Goal: Task Accomplishment & Management: Manage account settings

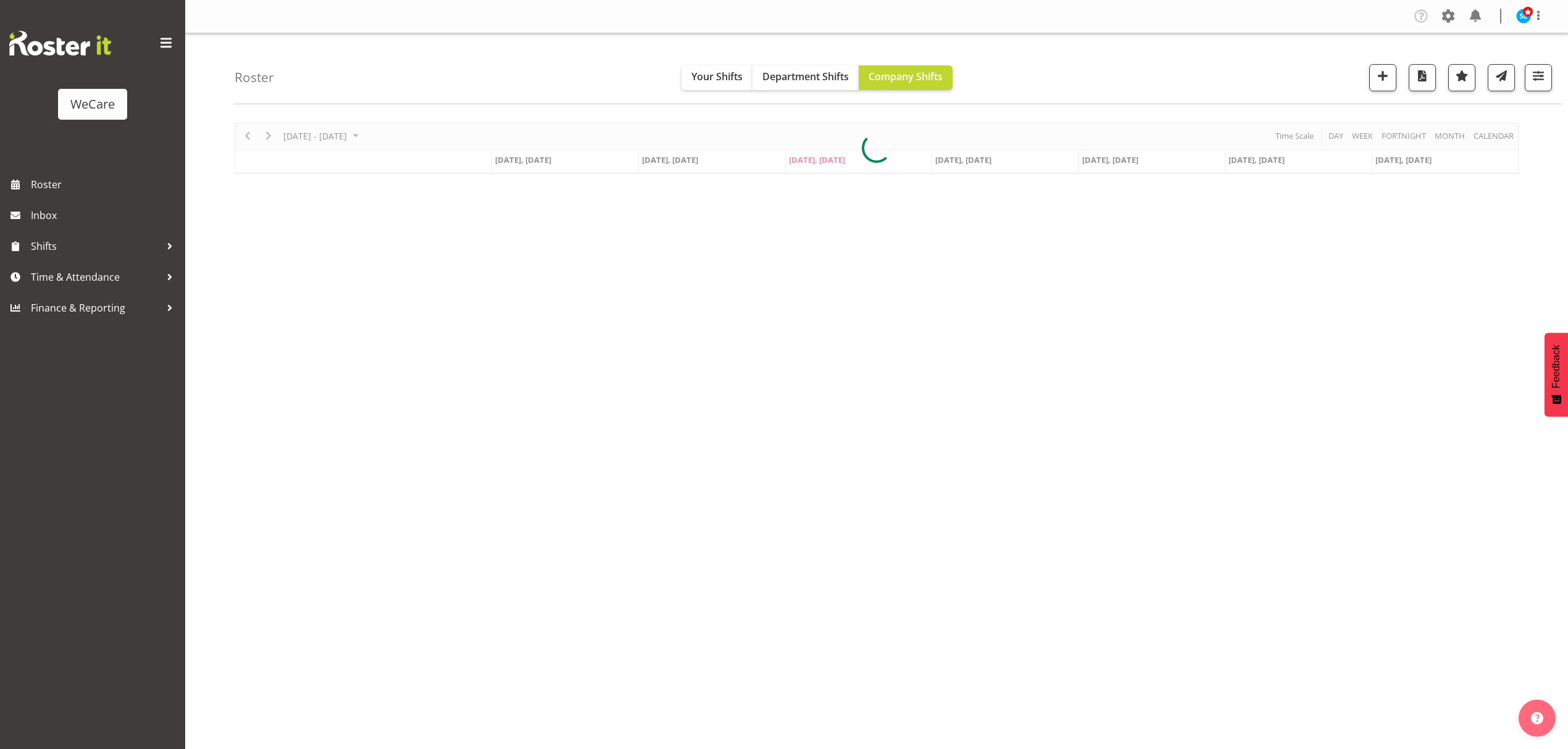
select select "location"
click at [1541, 77] on span "button" at bounding box center [1538, 76] width 16 height 16
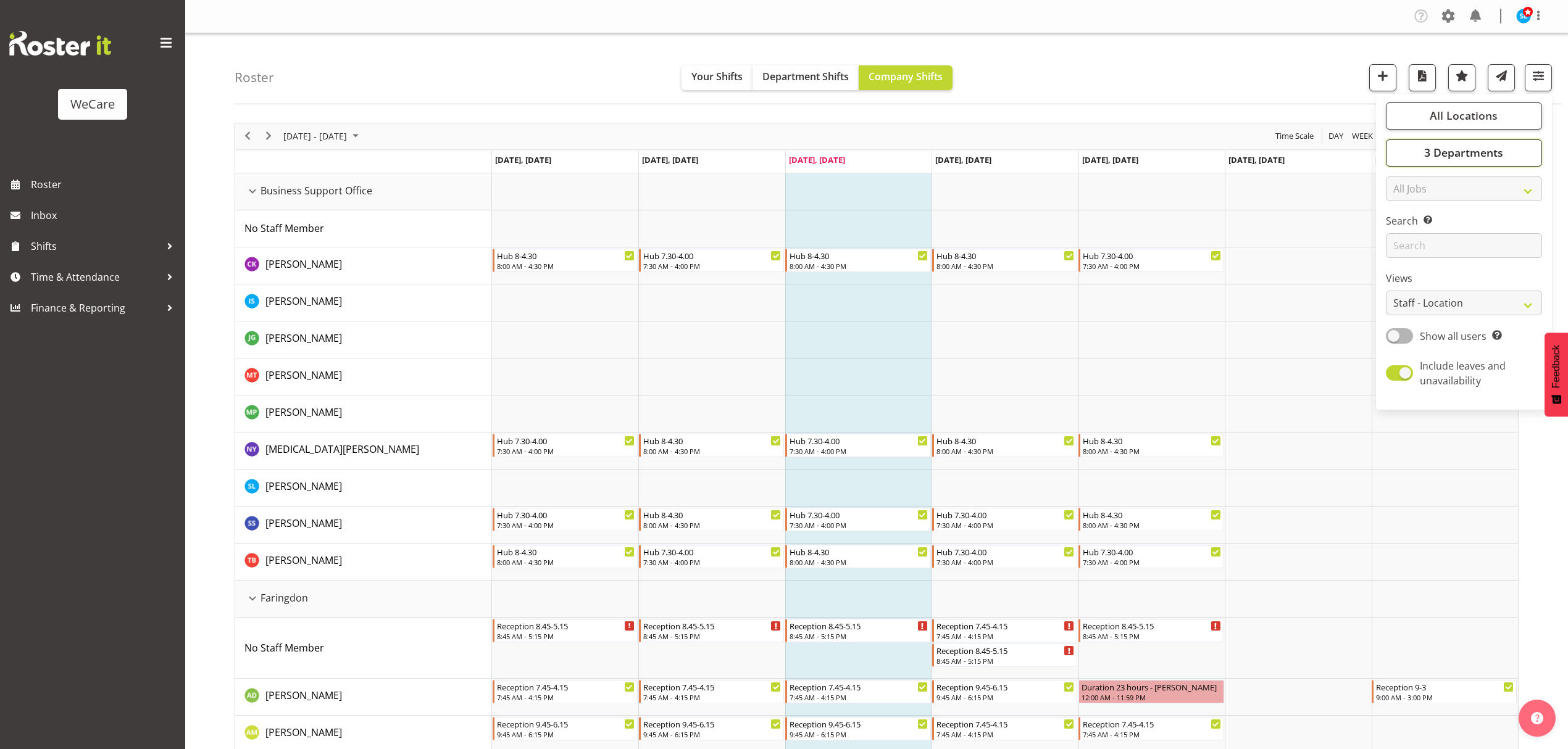
click at [1423, 145] on button "3 Departments" at bounding box center [1464, 153] width 156 height 27
click at [1400, 230] on span at bounding box center [1400, 228] width 10 height 10
click at [1400, 230] on input "Customer Care" at bounding box center [1400, 228] width 8 height 8
checkbox input "false"
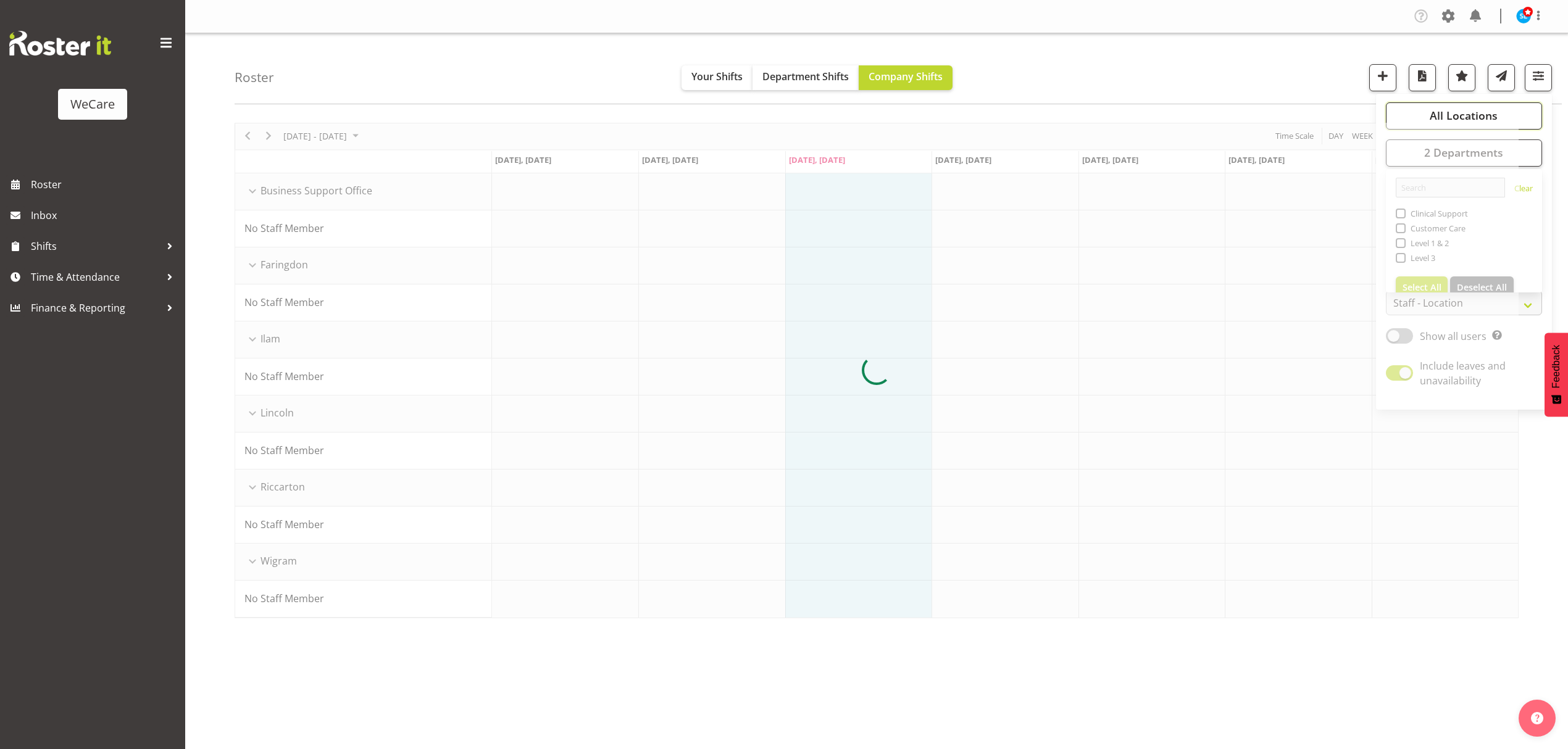
click at [1405, 115] on button "All Locations" at bounding box center [1464, 116] width 156 height 27
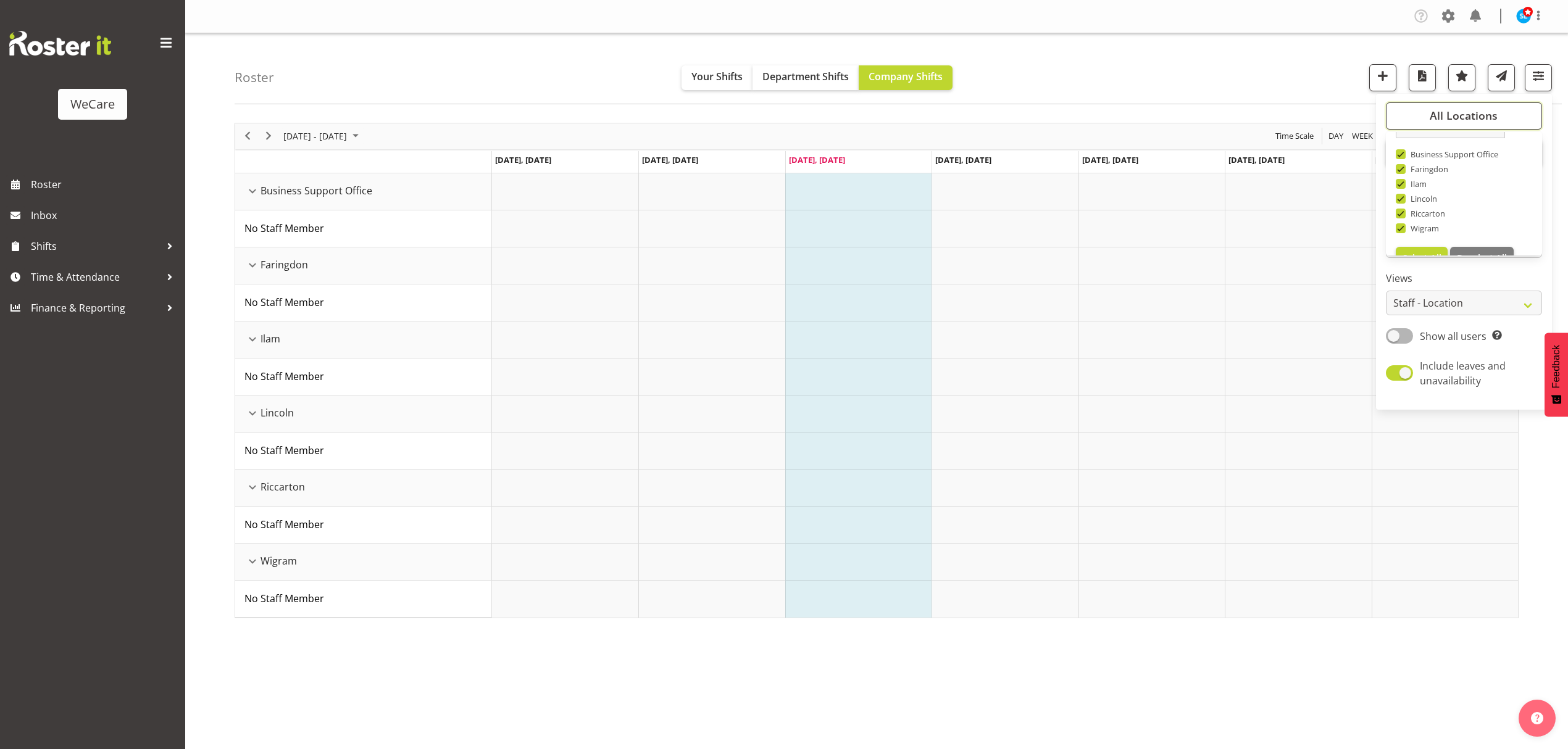
scroll to position [44, 0]
click at [1484, 239] on span "Deselect All" at bounding box center [1482, 236] width 50 height 12
checkbox input "false"
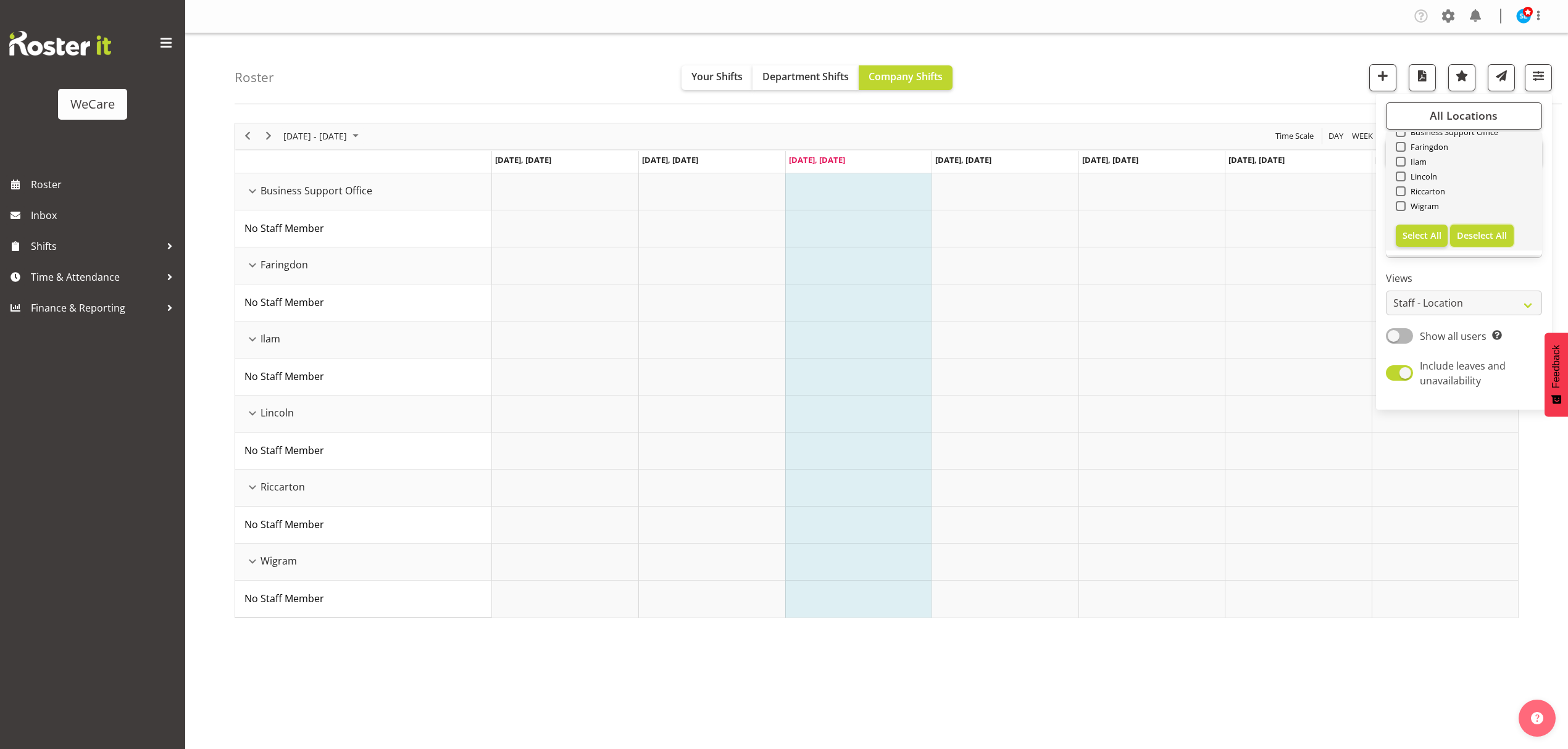
checkbox input "false"
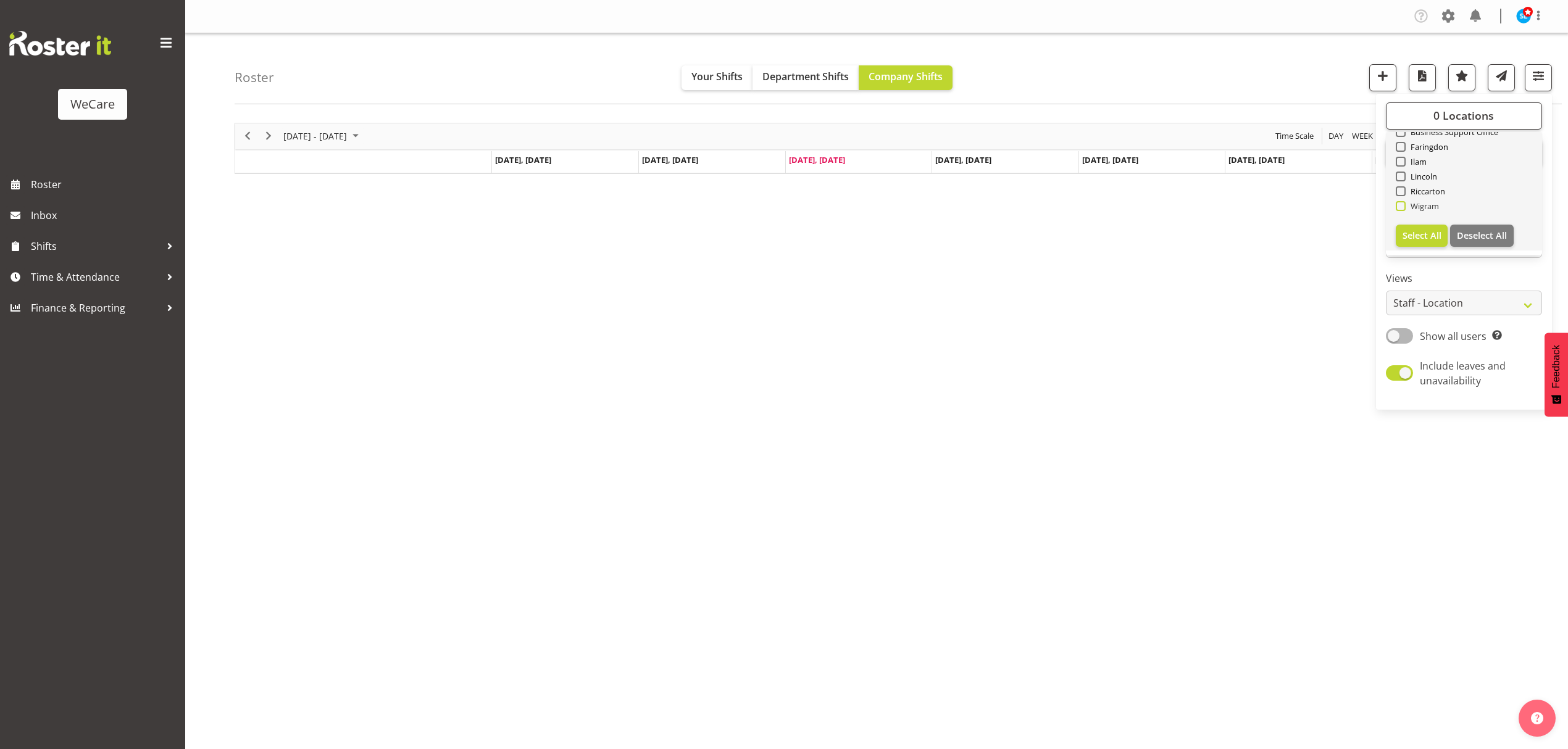
click at [1399, 204] on span at bounding box center [1400, 206] width 10 height 10
click at [1399, 204] on input "Wigram" at bounding box center [1400, 206] width 8 height 8
checkbox input "true"
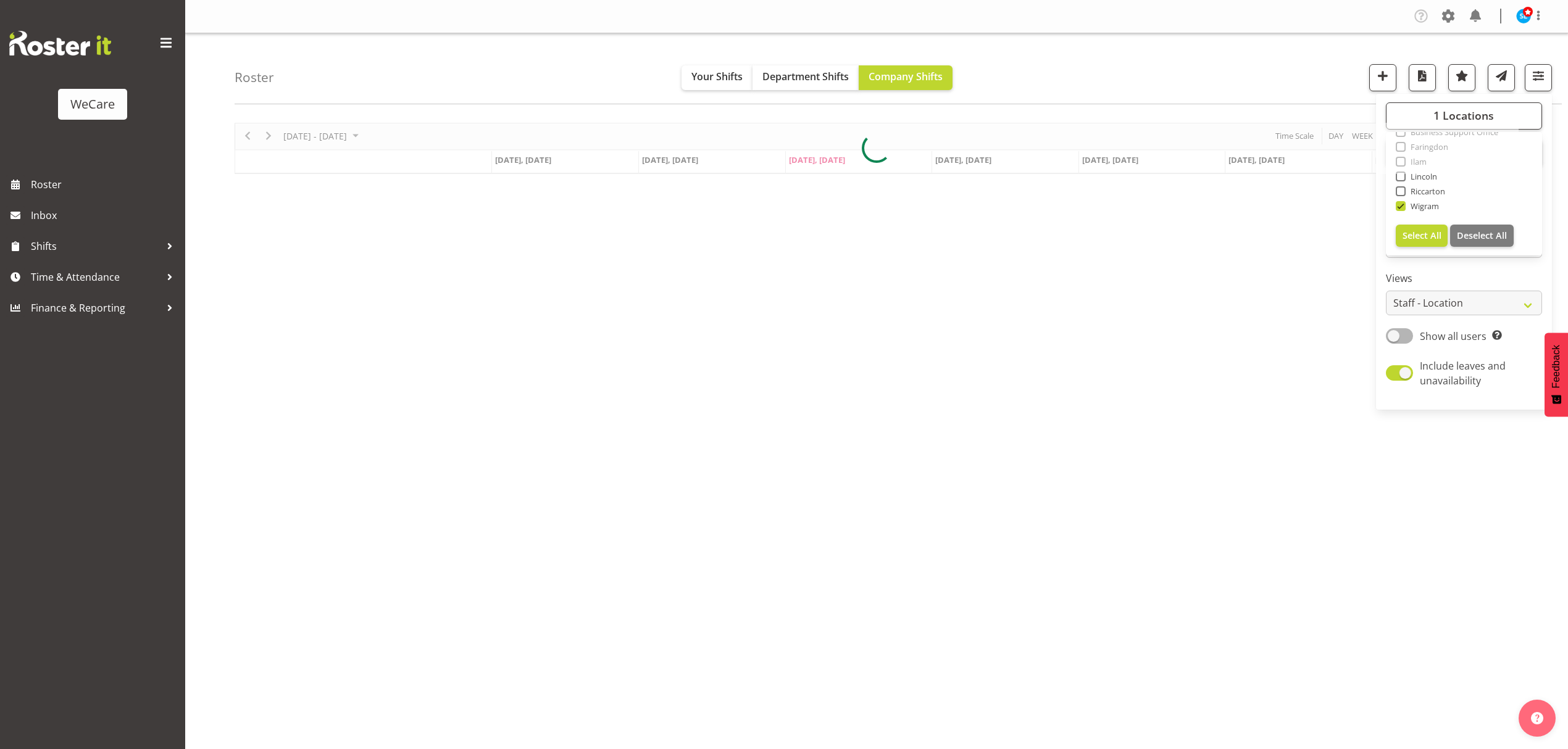
click at [1274, 70] on div "Roster Your Shifts Department Shifts Company Shifts 1 Locations Clear Business …" at bounding box center [898, 69] width 1327 height 71
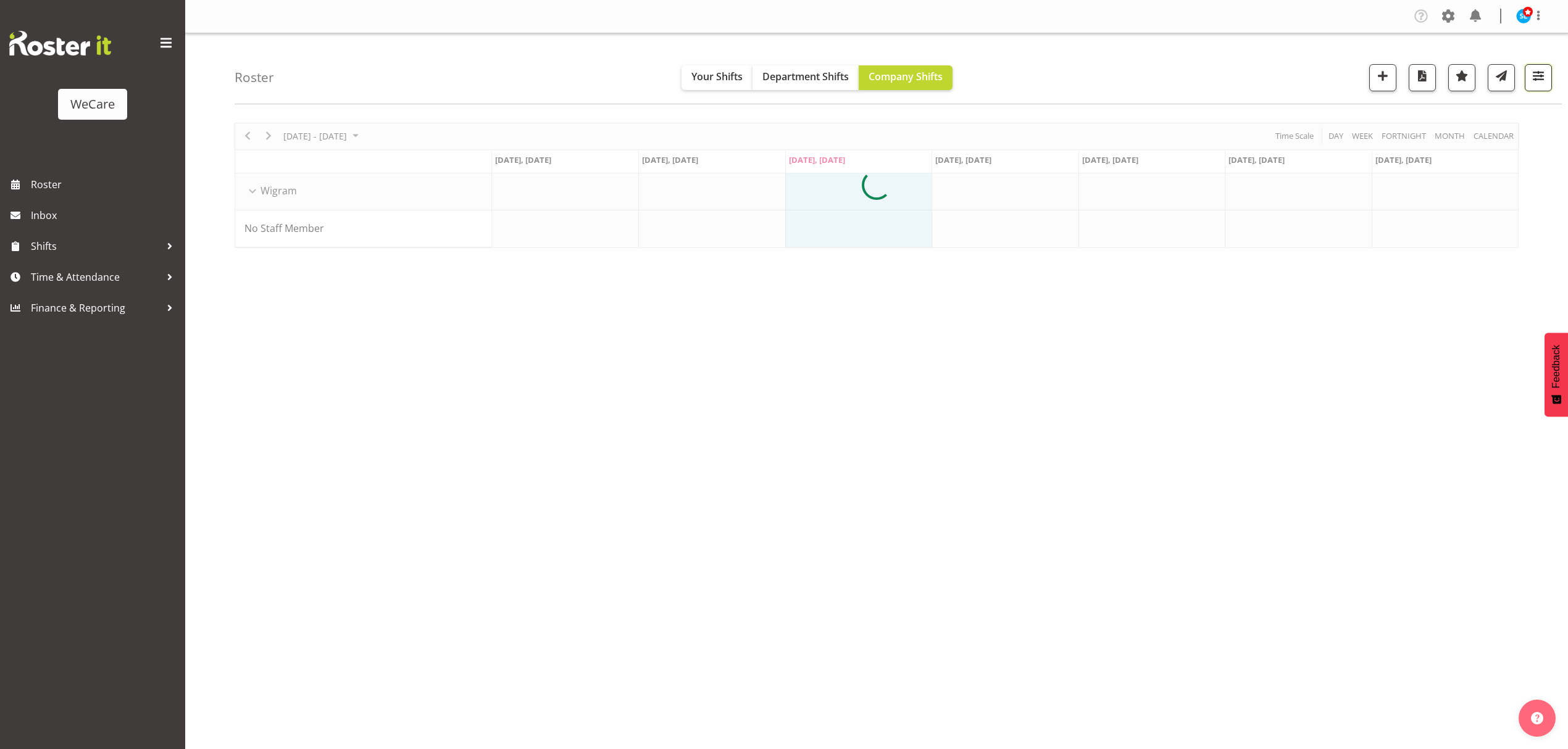
click at [1546, 82] on button "button" at bounding box center [1539, 78] width 27 height 27
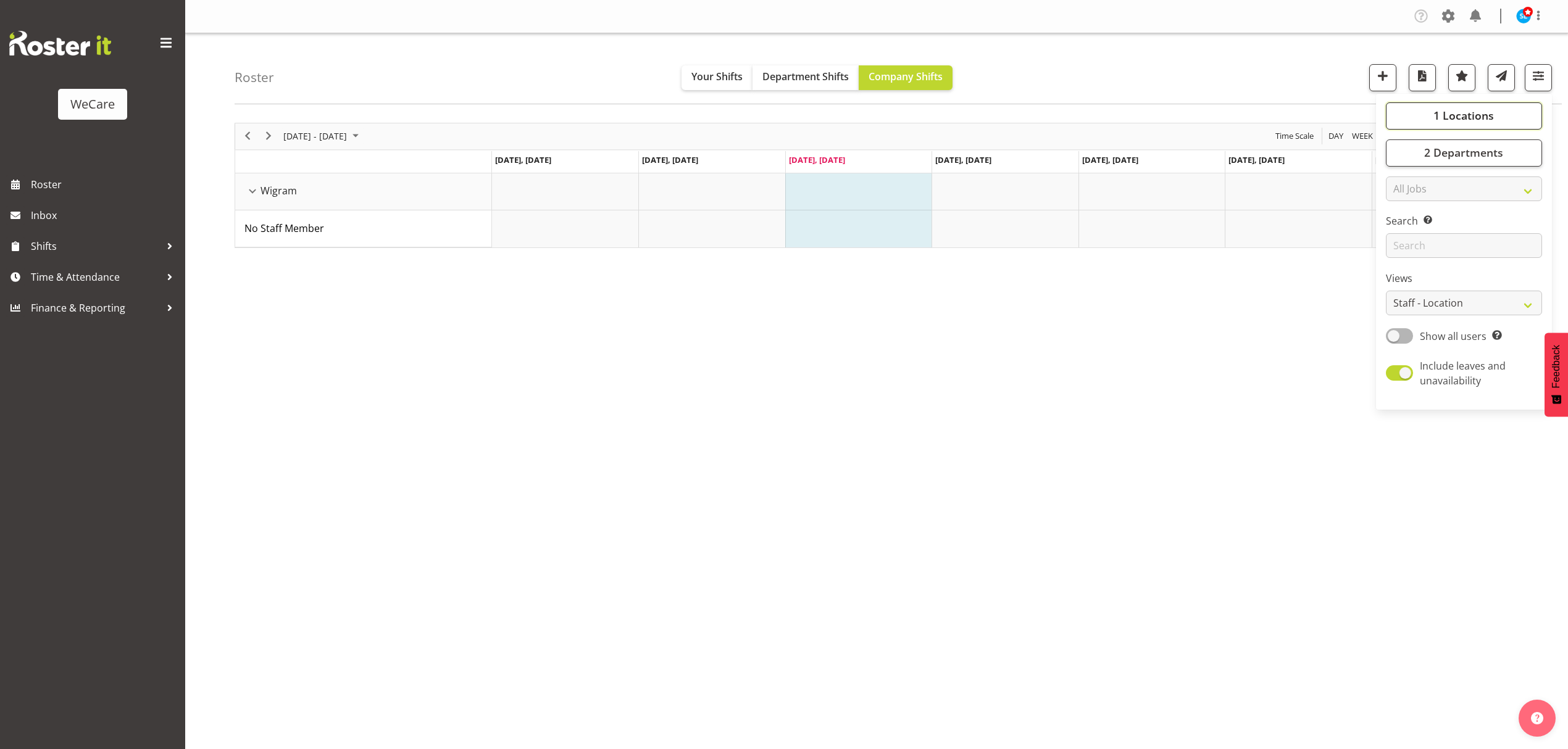
click at [1487, 121] on span "1 Locations" at bounding box center [1464, 115] width 61 height 15
click at [1542, 79] on span "button" at bounding box center [1538, 76] width 16 height 16
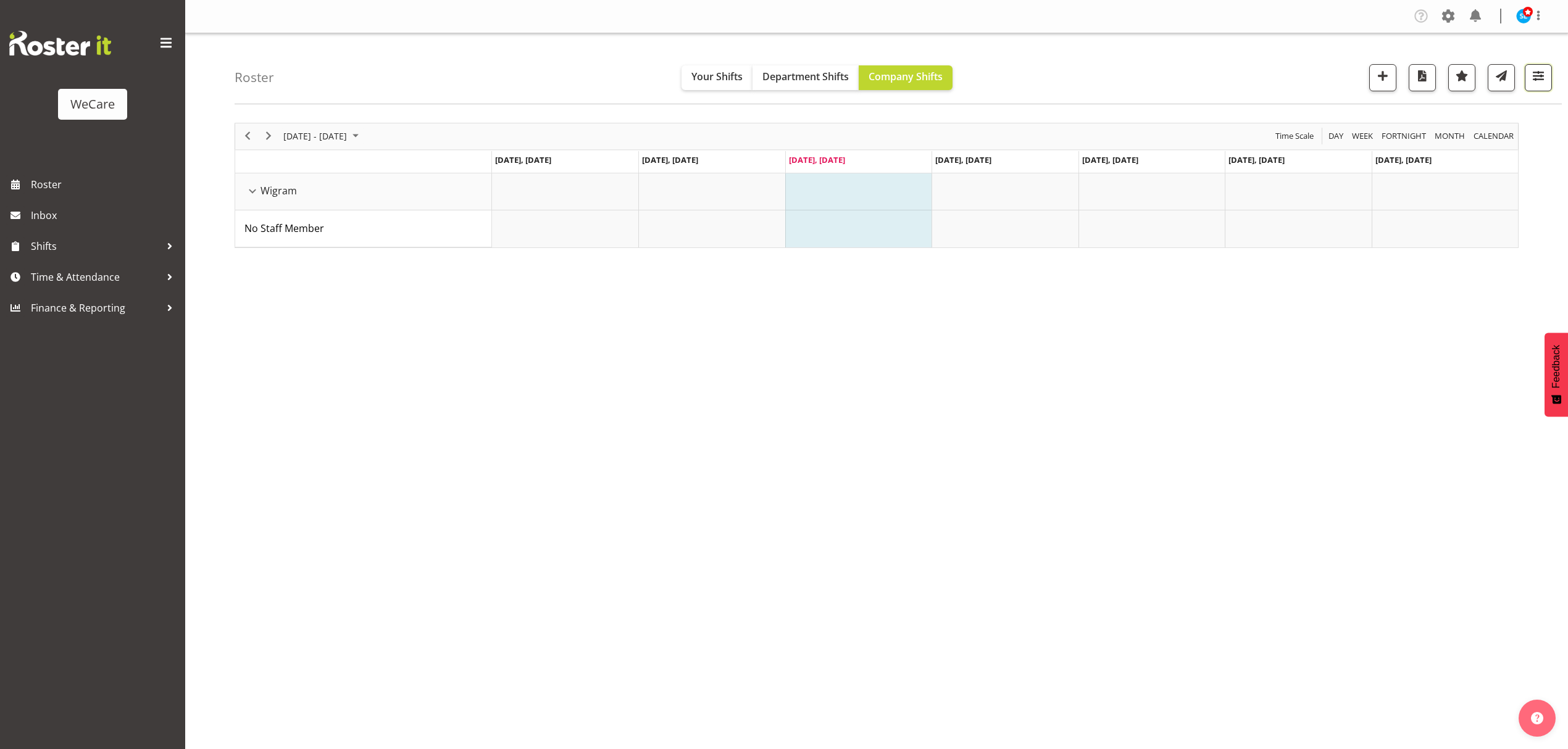
click at [1539, 74] on span "button" at bounding box center [1538, 76] width 16 height 16
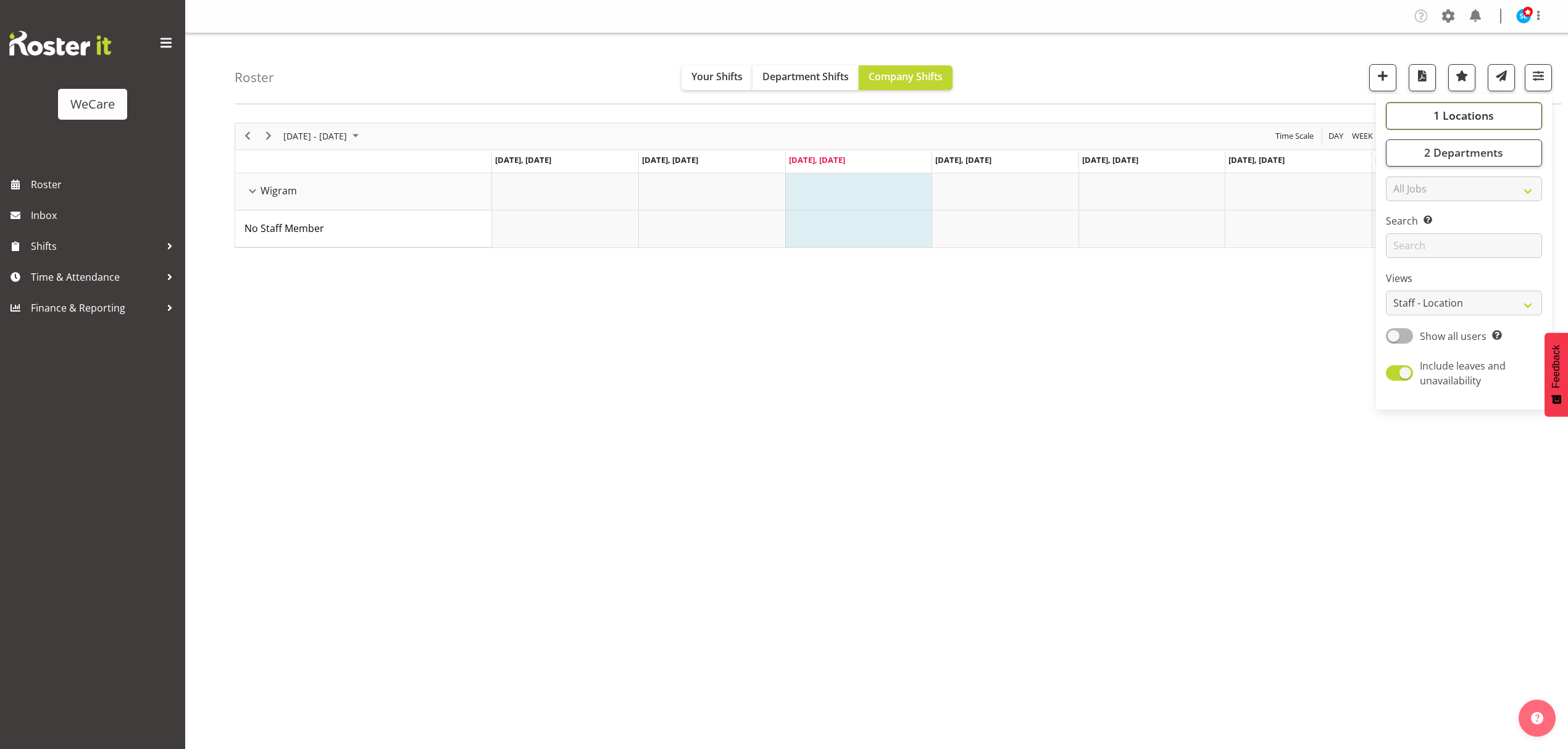
click at [1475, 114] on span "1 Locations" at bounding box center [1464, 115] width 61 height 15
click at [1310, 48] on div "Roster Your Shifts Department Shifts Company Shifts 1 Locations Clear Business …" at bounding box center [898, 69] width 1327 height 71
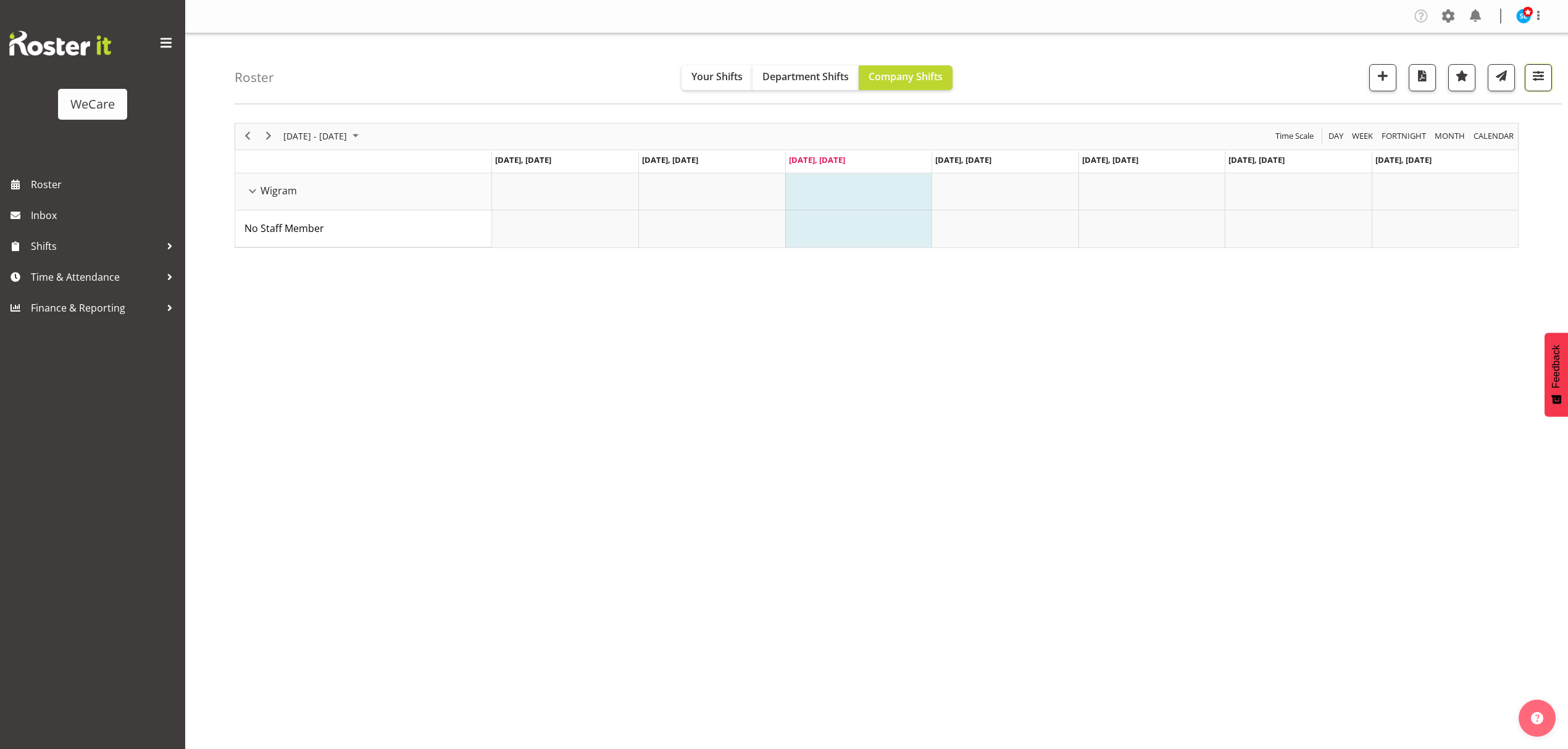
click at [1550, 78] on button "button" at bounding box center [1539, 78] width 27 height 27
click at [1514, 159] on button "2 Departments" at bounding box center [1464, 153] width 156 height 27
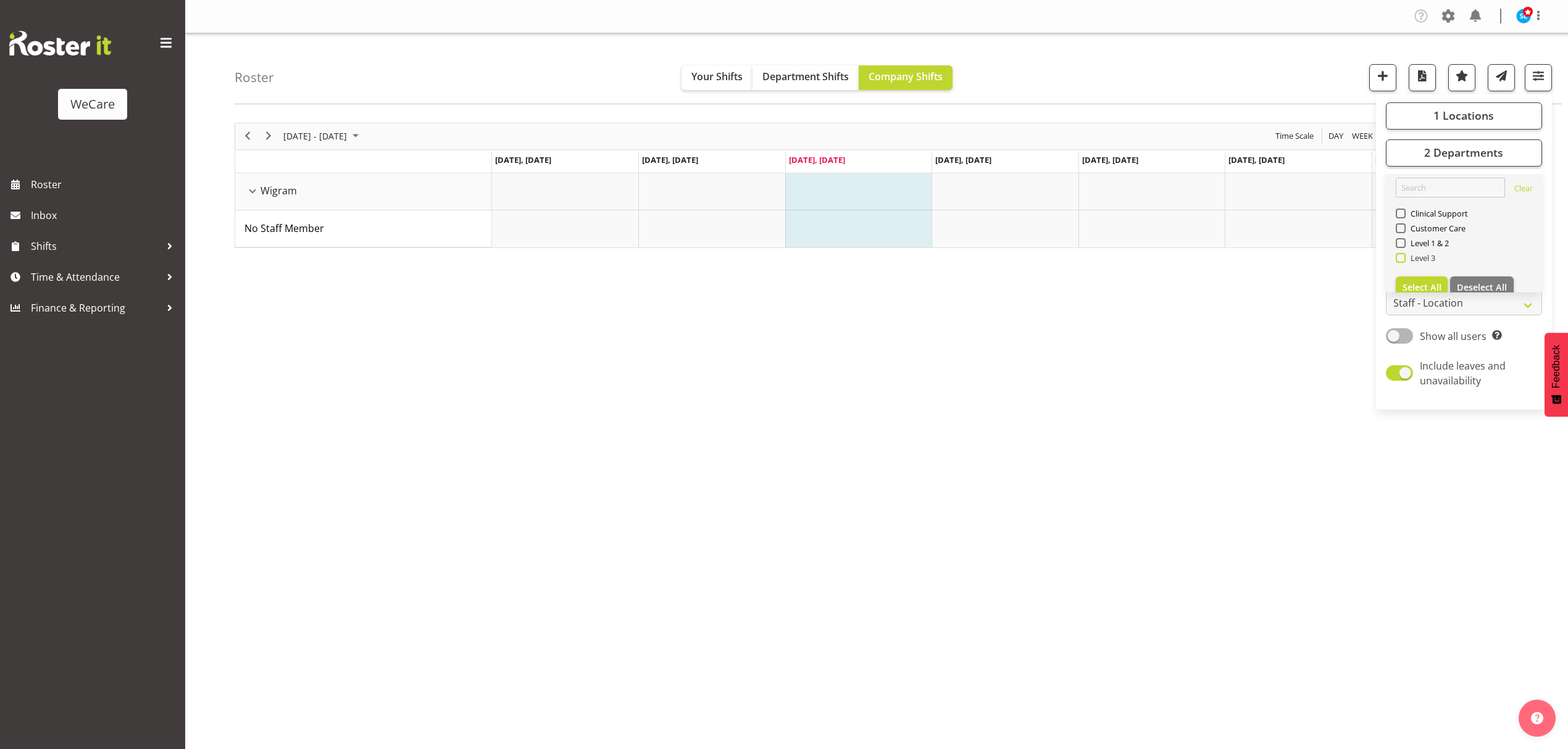
click at [1400, 256] on span at bounding box center [1400, 258] width 10 height 10
click at [1400, 256] on input "Level 3" at bounding box center [1400, 258] width 8 height 8
checkbox input "true"
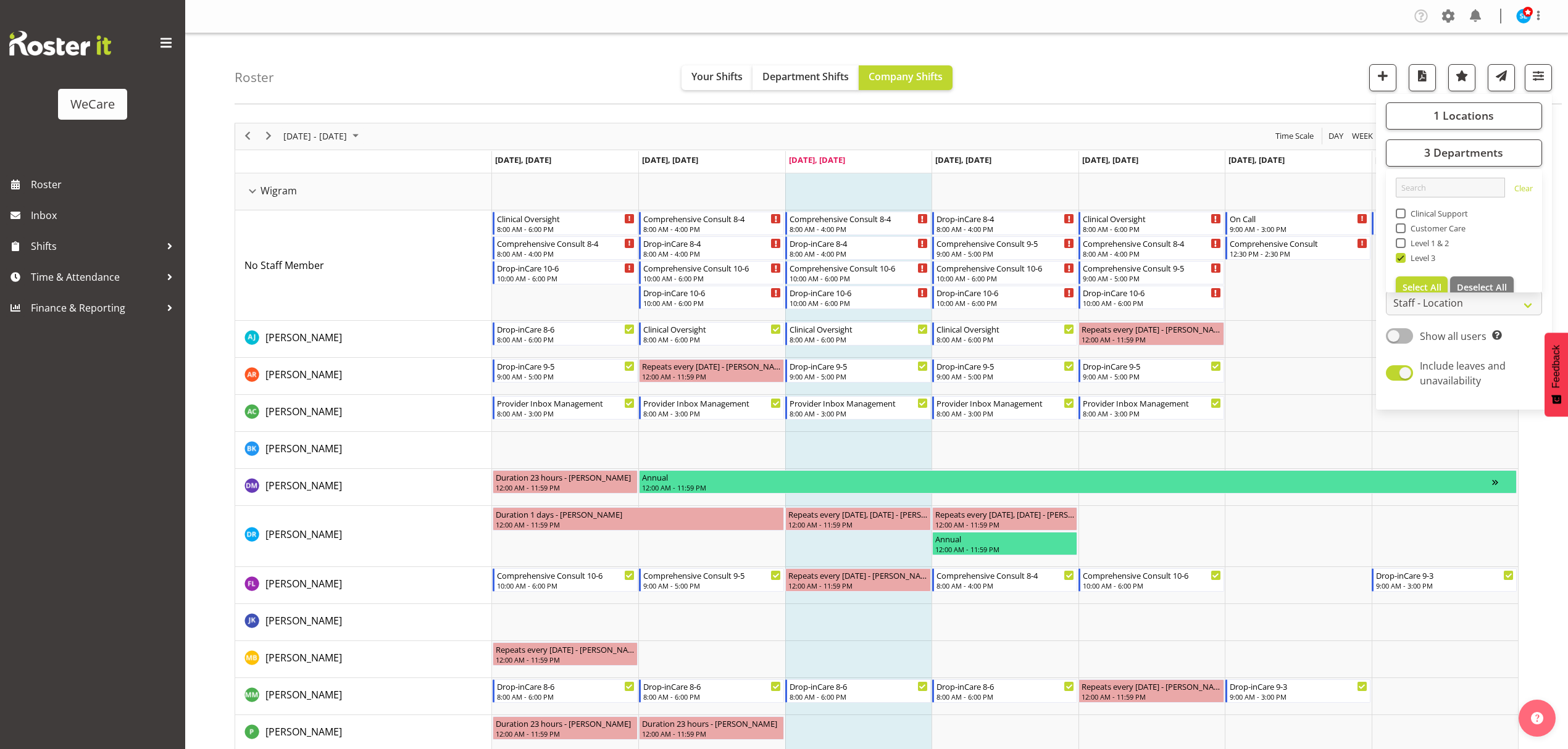
click at [1188, 53] on div "Roster Your Shifts Department Shifts Company Shifts 1 Locations Clear Business …" at bounding box center [898, 69] width 1327 height 71
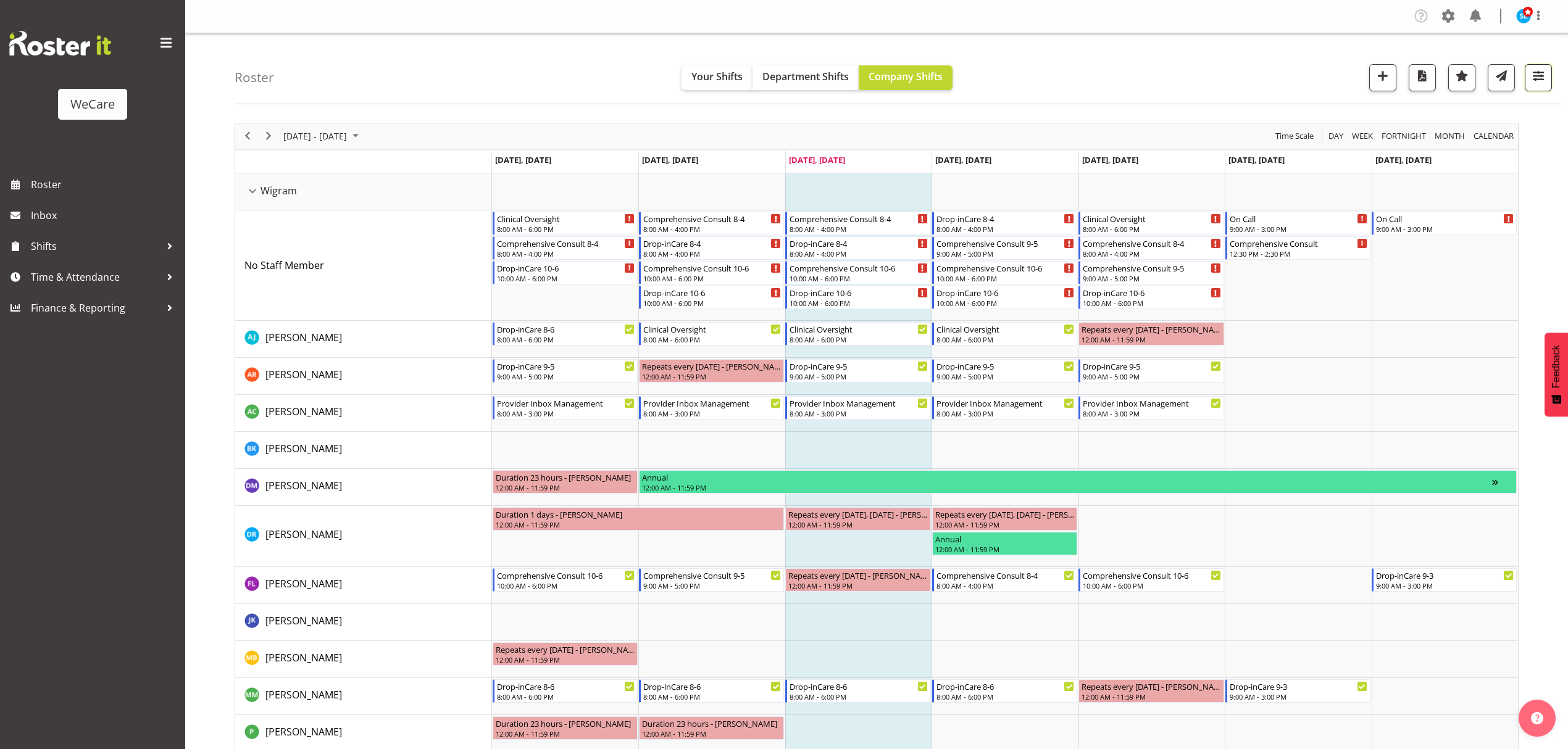
click at [1533, 74] on span "button" at bounding box center [1538, 76] width 16 height 16
click at [1536, 80] on span "button" at bounding box center [1538, 76] width 16 height 16
click at [1409, 339] on span at bounding box center [1400, 336] width 27 height 16
click at [1394, 339] on input "Show all users Show only rostered employees" at bounding box center [1390, 336] width 8 height 8
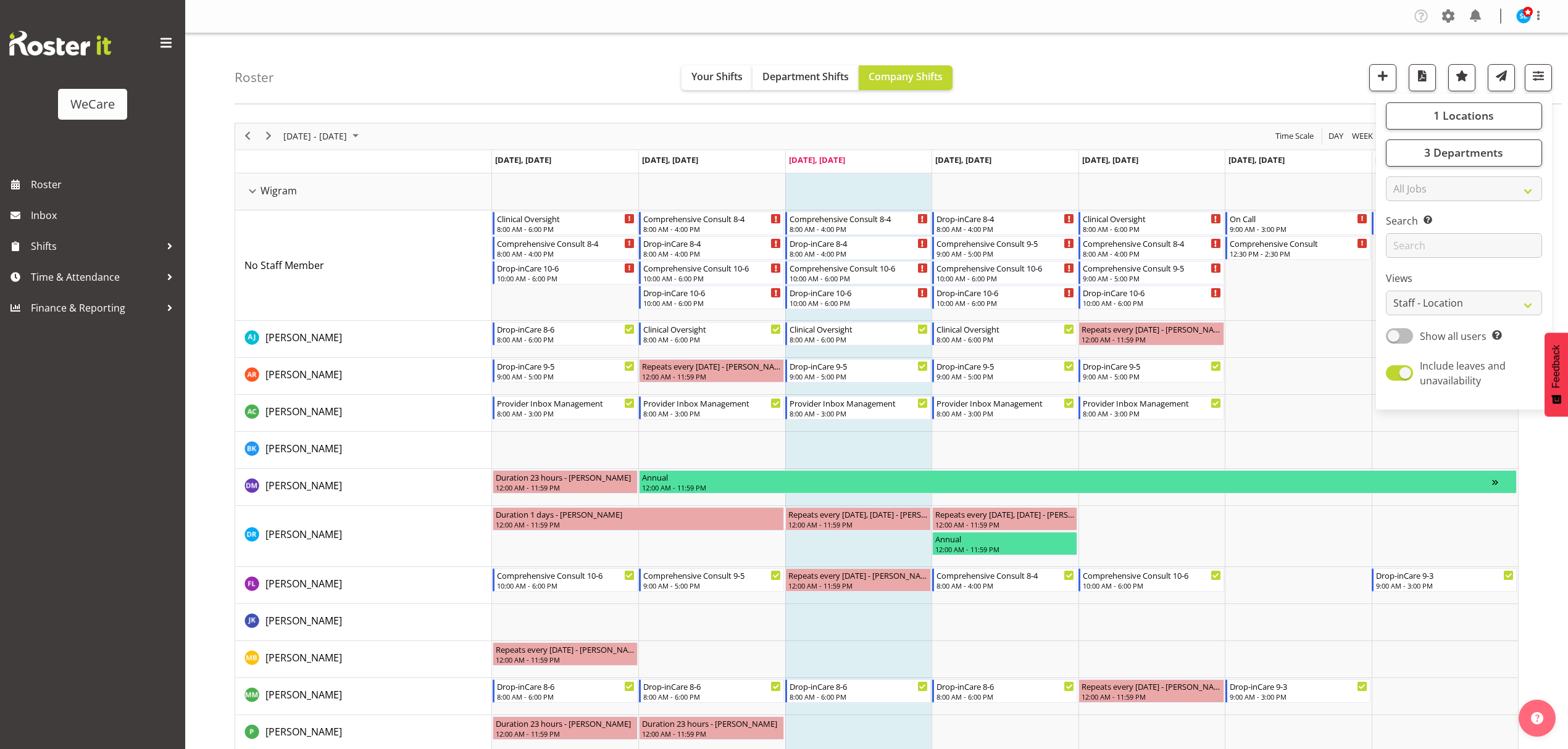
checkbox input "true"
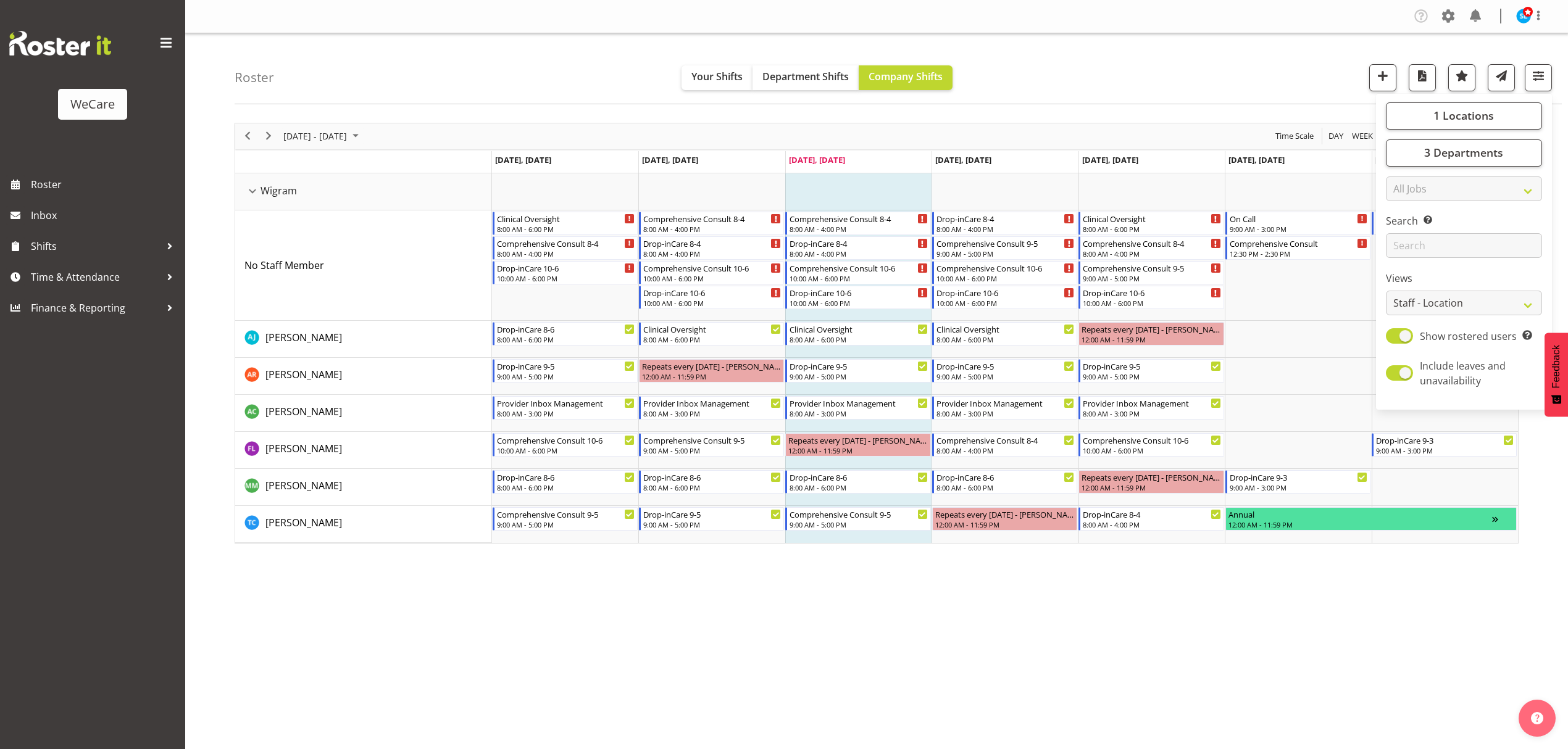
click at [1183, 73] on div "Roster Your Shifts Department Shifts Company Shifts 1 Locations Clear Business …" at bounding box center [898, 69] width 1327 height 71
click at [1541, 72] on span "button" at bounding box center [1538, 76] width 16 height 16
click at [1522, 152] on button "3 Departments" at bounding box center [1464, 153] width 156 height 27
click at [1398, 260] on span at bounding box center [1400, 258] width 10 height 10
click at [1398, 260] on input "Level 3" at bounding box center [1400, 258] width 8 height 8
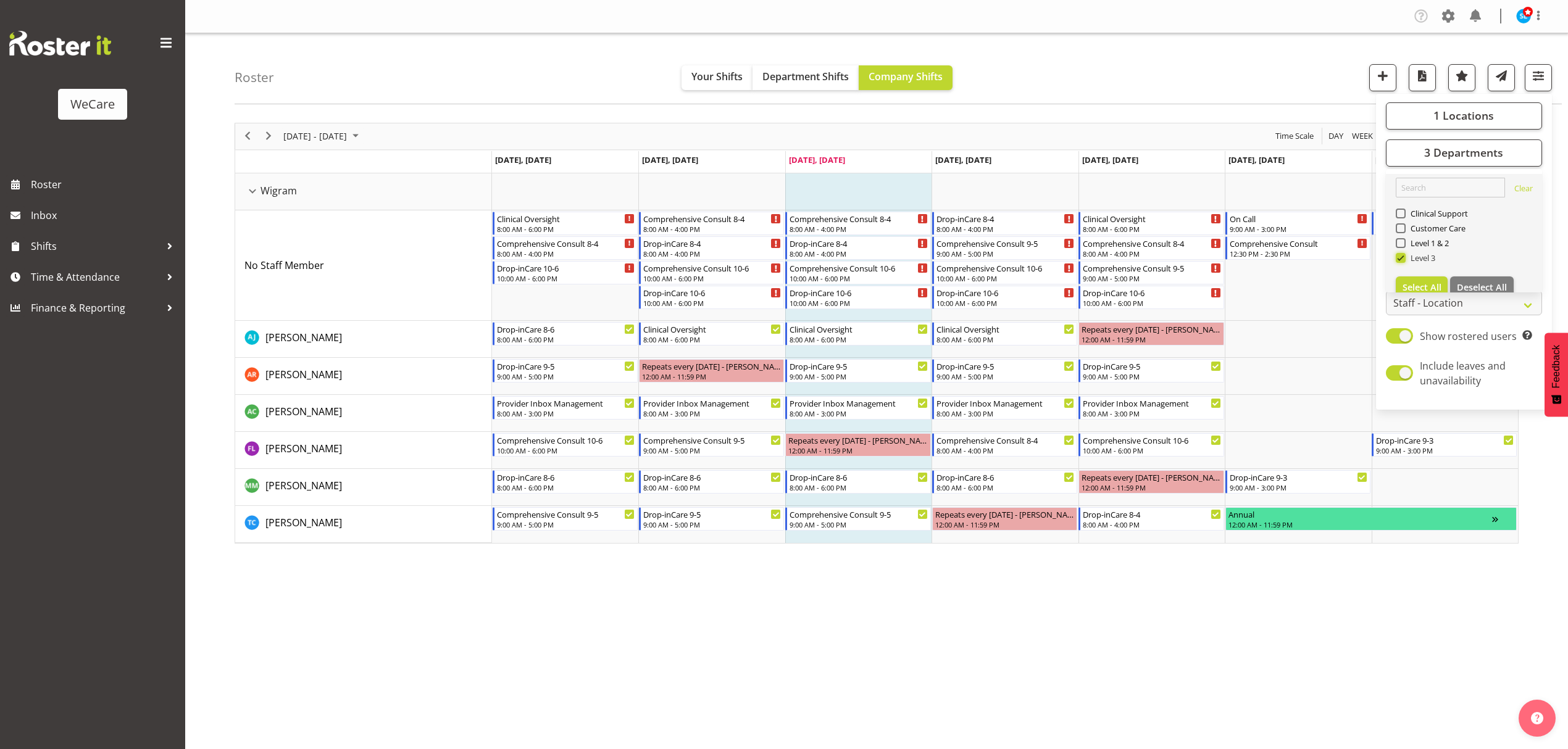
checkbox input "false"
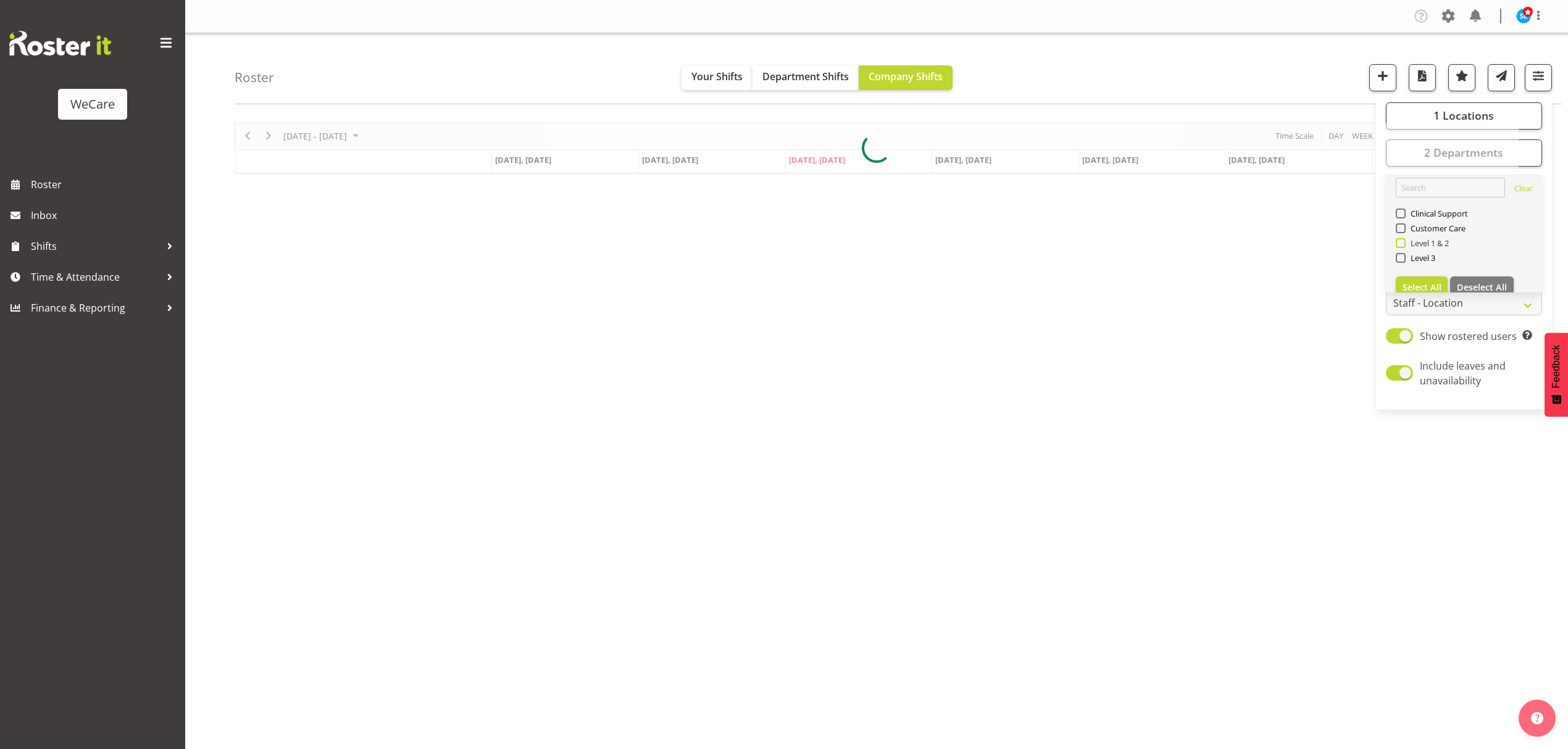
click at [1403, 242] on span at bounding box center [1400, 243] width 10 height 10
click at [1403, 242] on input "Level 1 & 2" at bounding box center [1400, 243] width 8 height 8
click at [1113, 82] on div "Roster Your Shifts Department Shifts Company Shifts 1 Locations Clear Business …" at bounding box center [898, 69] width 1327 height 71
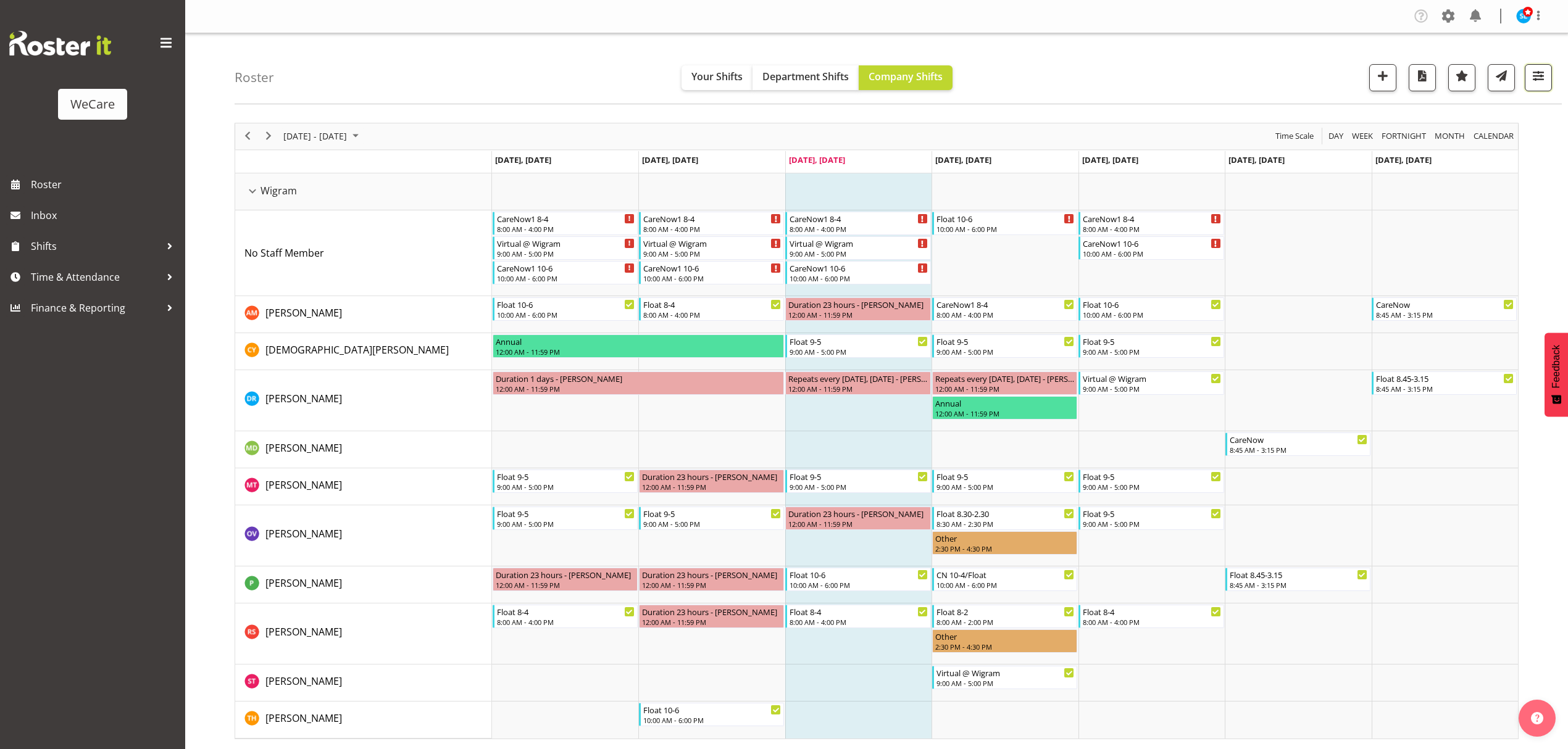
click at [1548, 76] on button "button" at bounding box center [1539, 78] width 27 height 27
click at [310, 127] on div "Sep 29 - Oct 05, 2025" at bounding box center [322, 136] width 87 height 26
click at [408, 171] on span "next month" at bounding box center [413, 167] width 22 height 22
click at [297, 231] on span "3" at bounding box center [296, 231] width 18 height 18
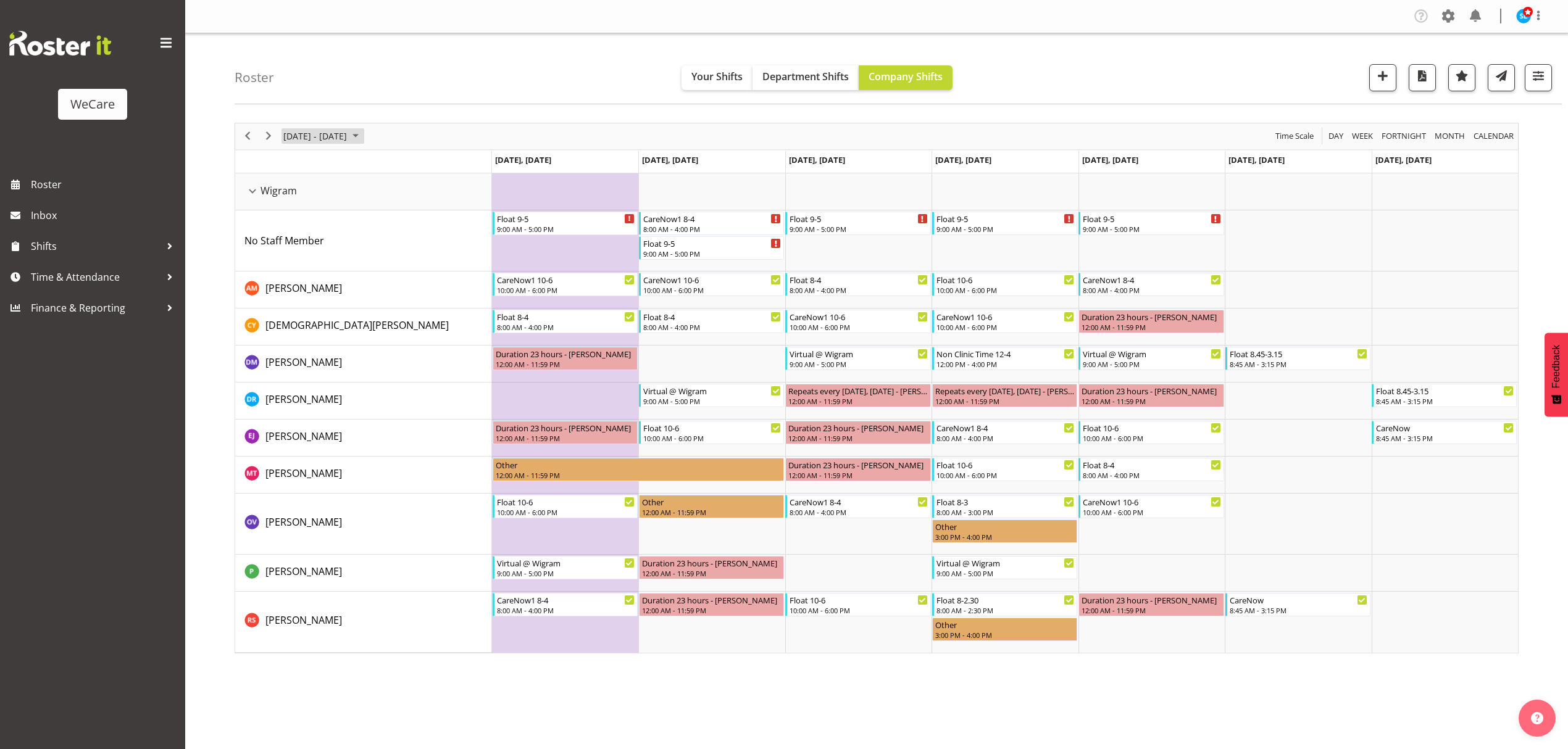
click at [342, 136] on span "[DATE] - [DATE]" at bounding box center [315, 136] width 66 height 16
click at [294, 247] on span "10" at bounding box center [296, 252] width 18 height 18
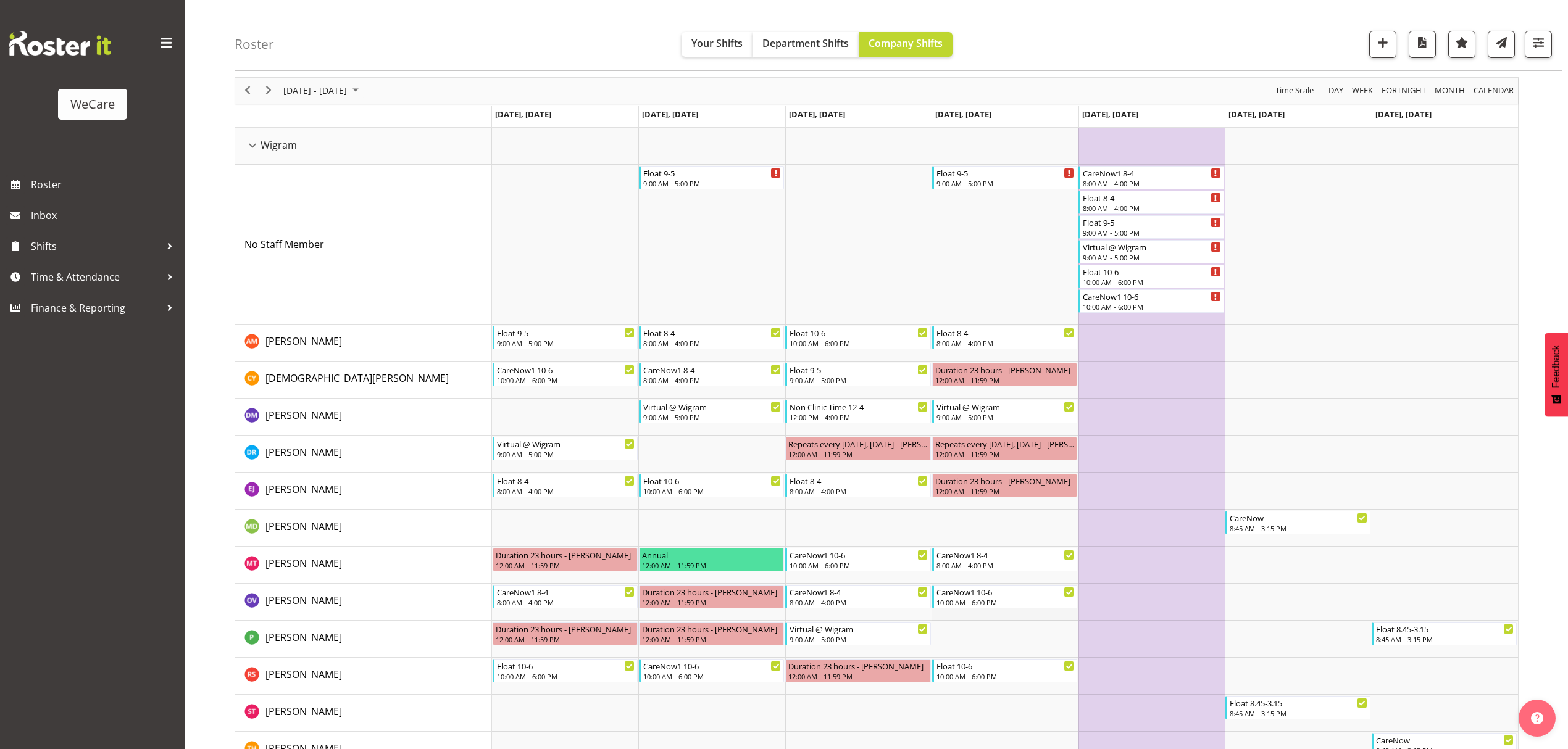
scroll to position [75, 0]
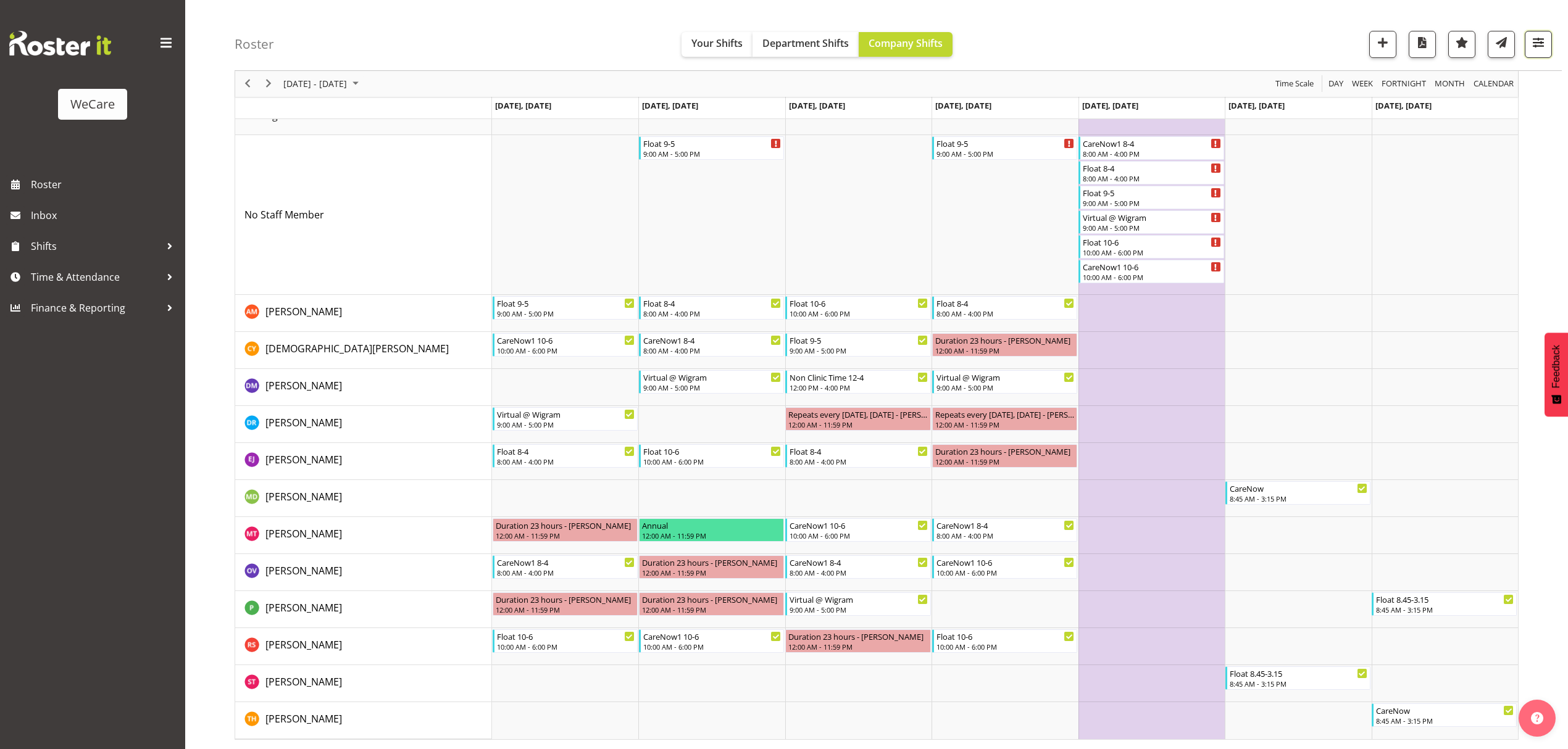
click at [1539, 42] on span "button" at bounding box center [1538, 42] width 16 height 16
click at [1502, 122] on span "3 Departments" at bounding box center [1463, 119] width 79 height 15
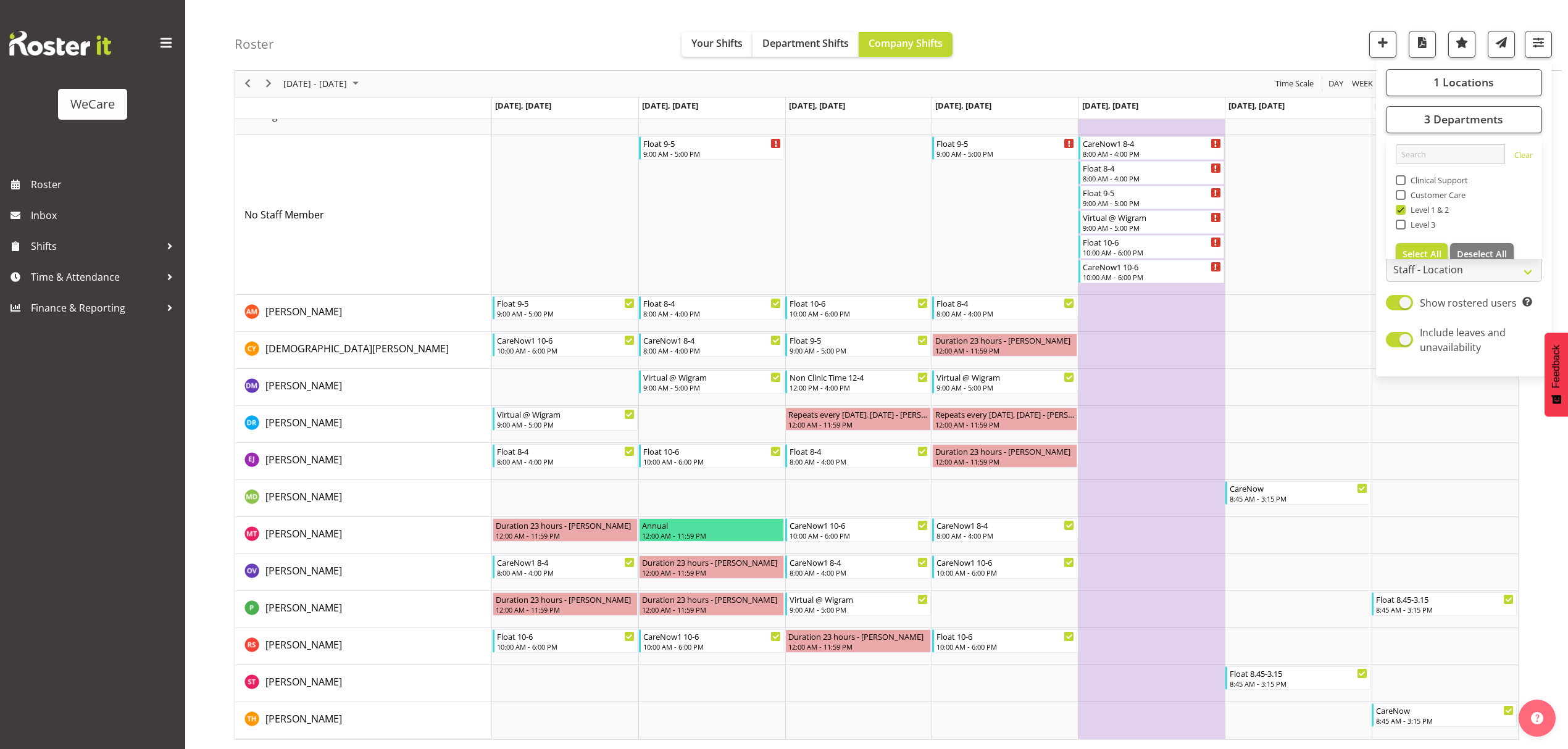
click at [1263, 31] on div "Roster Your Shifts Department Shifts Company Shifts 1 Locations Clear Business …" at bounding box center [898, 35] width 1327 height 71
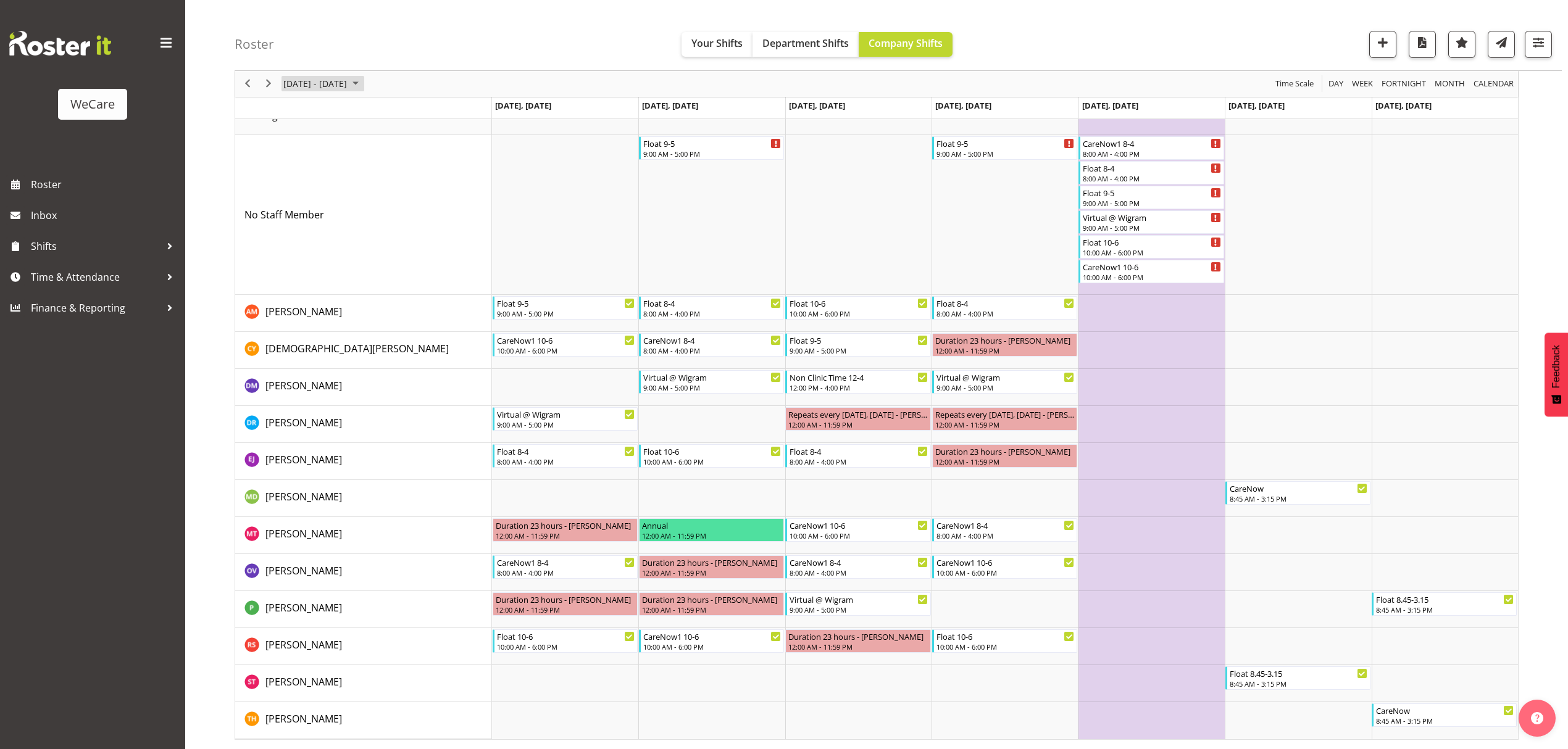
click at [301, 85] on span "November 10 - 16, 2025" at bounding box center [315, 84] width 66 height 16
click at [298, 219] on span "17" at bounding box center [296, 221] width 18 height 18
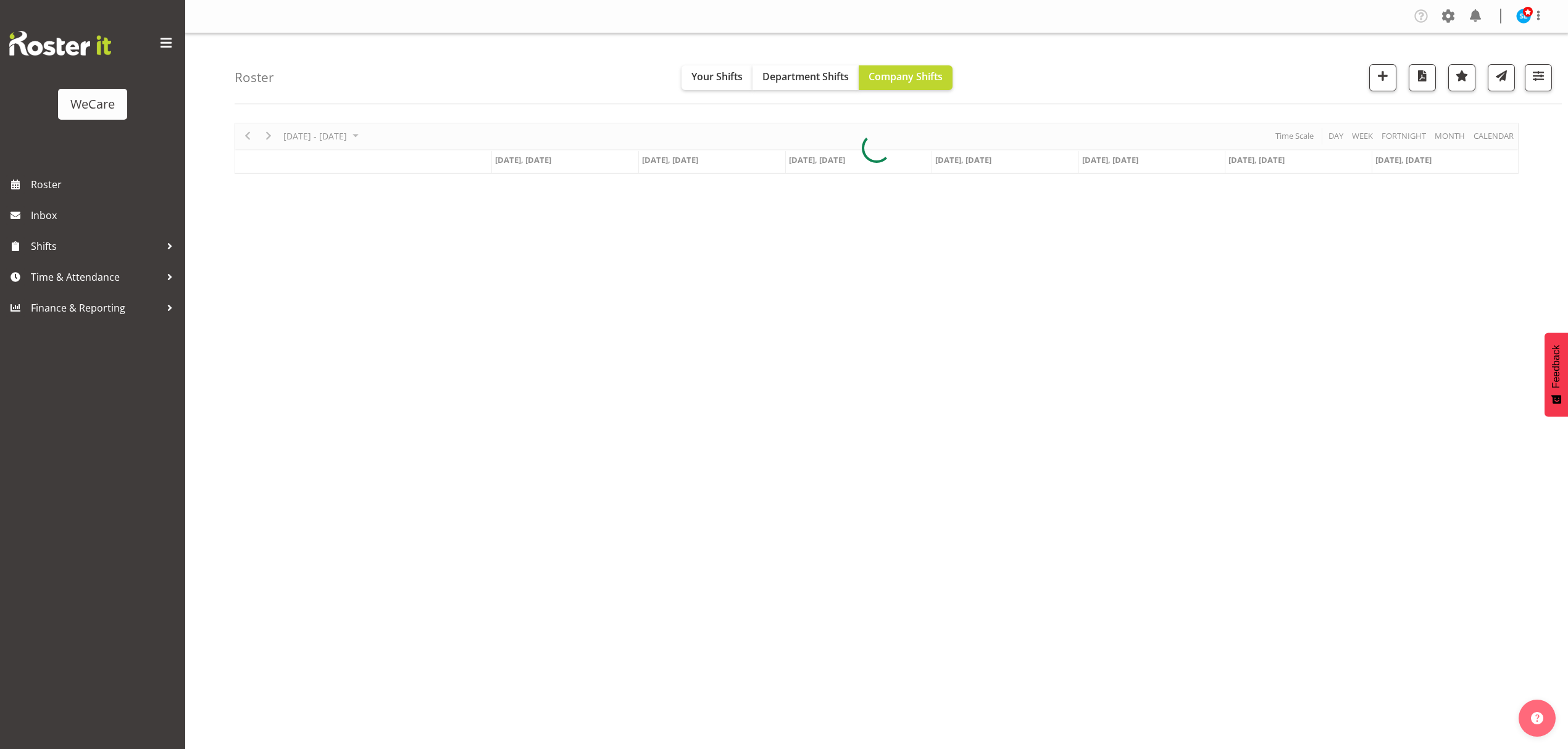
click at [360, 73] on div "Roster Your Shifts Department Shifts Company Shifts 1 Locations Clear Business …" at bounding box center [898, 69] width 1327 height 71
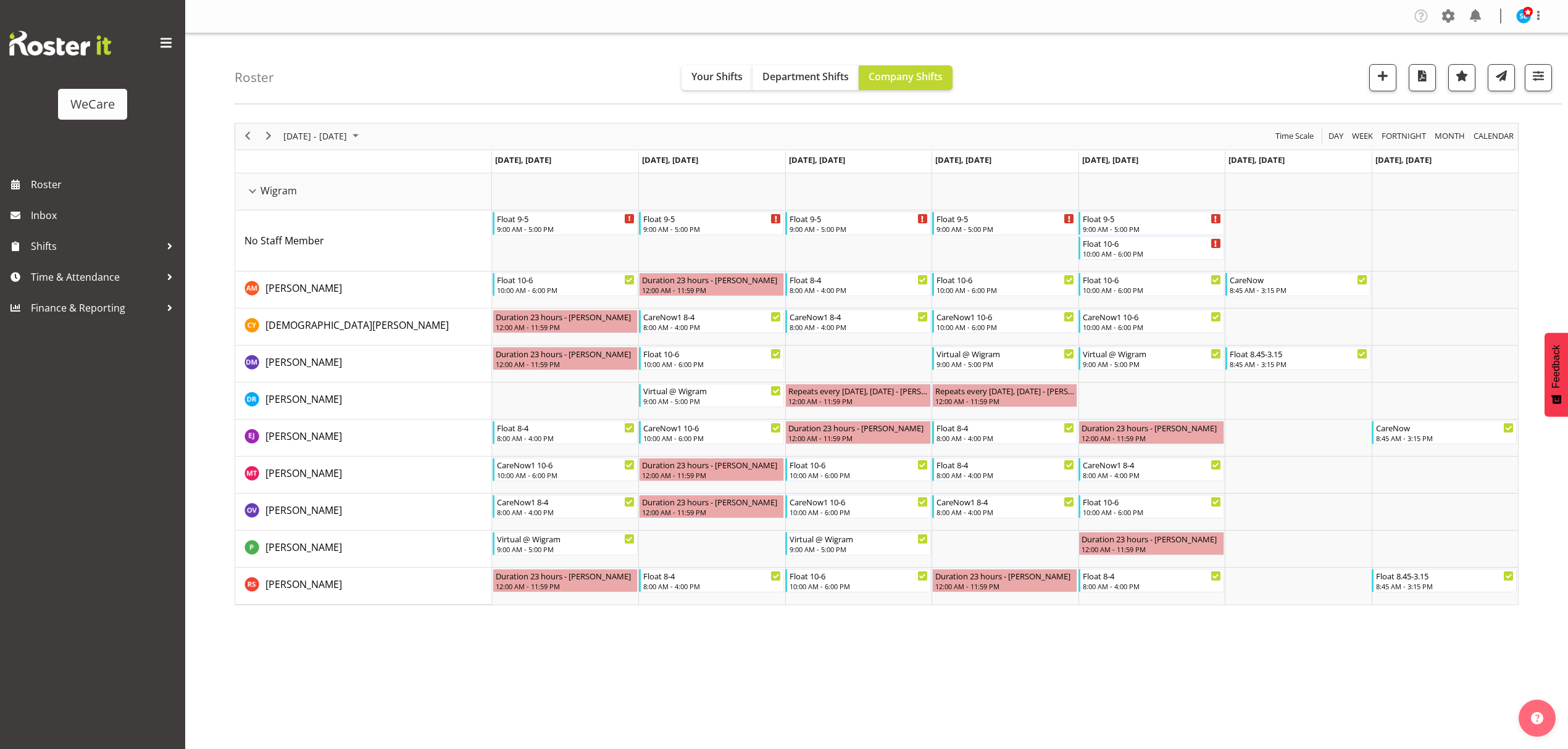
click at [951, 705] on div "Company Settings Roles & Skills Tasks Jobs Employees Locations & Departments Ac…" at bounding box center [876, 374] width 1383 height 749
click at [1542, 87] on button "button" at bounding box center [1539, 78] width 27 height 27
click at [1435, 154] on span "3 Departments" at bounding box center [1463, 152] width 79 height 15
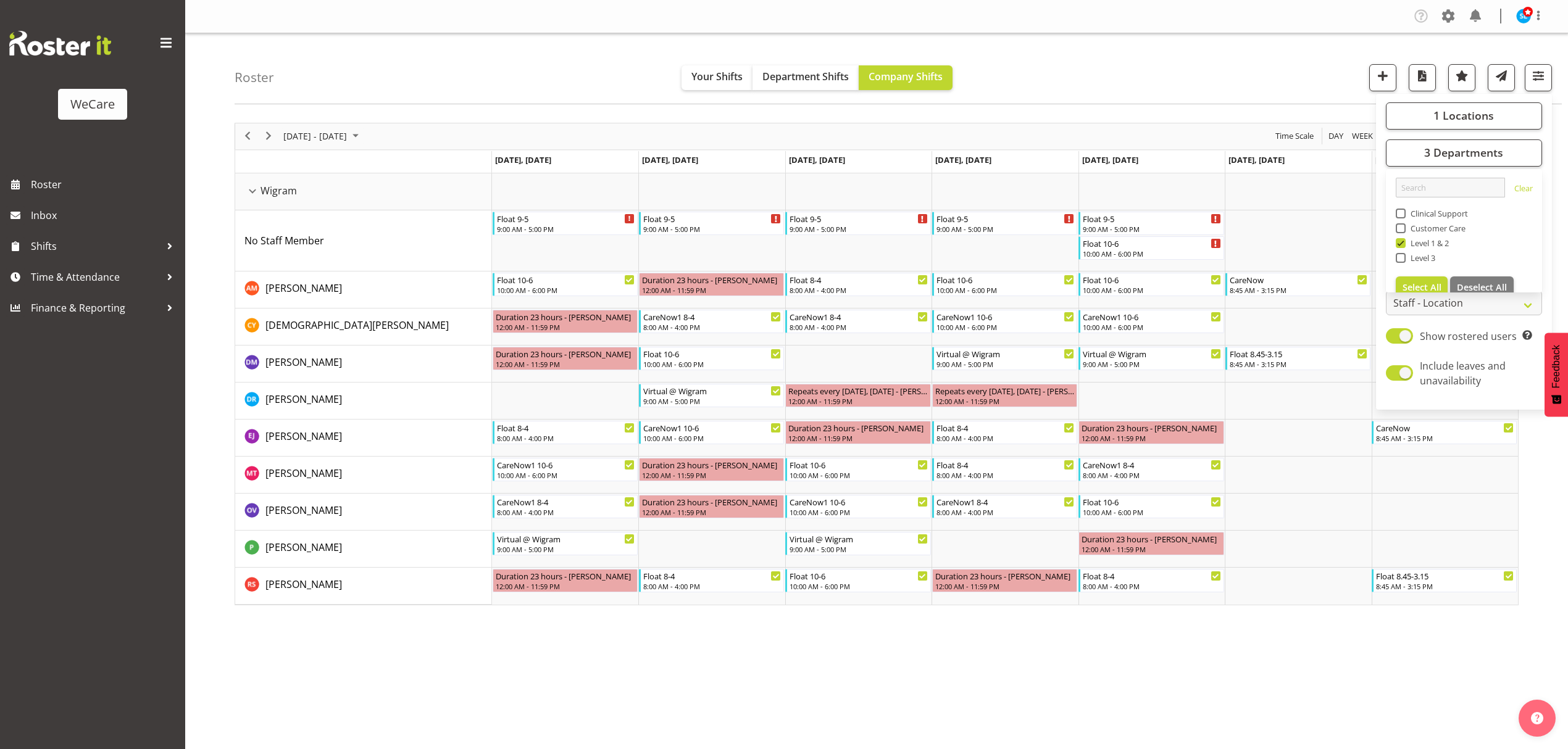
click at [1240, 82] on div "Roster Your Shifts Department Shifts Company Shifts 1 Locations Clear Business …" at bounding box center [898, 69] width 1327 height 71
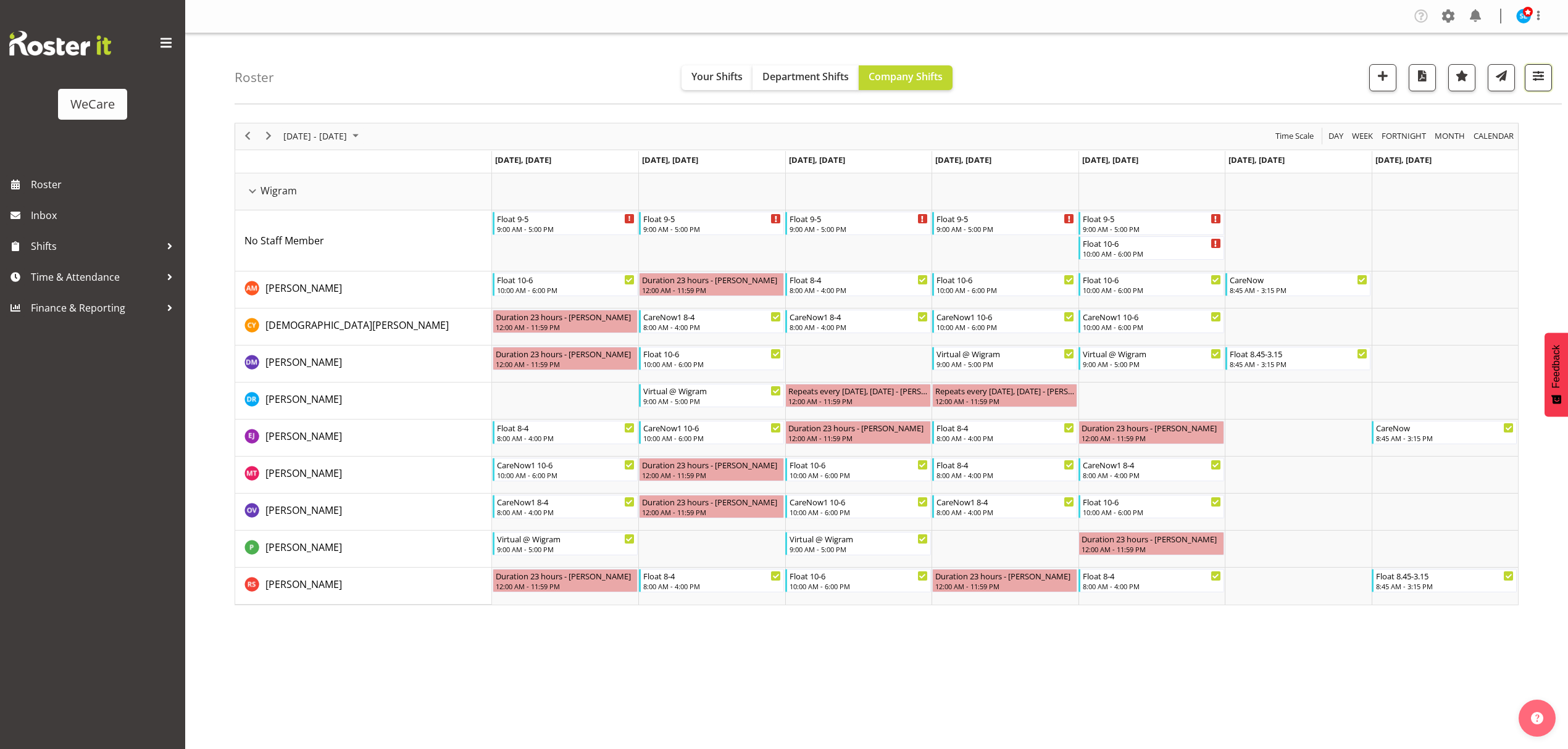
click at [1531, 74] on span "button" at bounding box center [1538, 76] width 16 height 16
click at [1478, 114] on span "1 Locations" at bounding box center [1464, 115] width 61 height 15
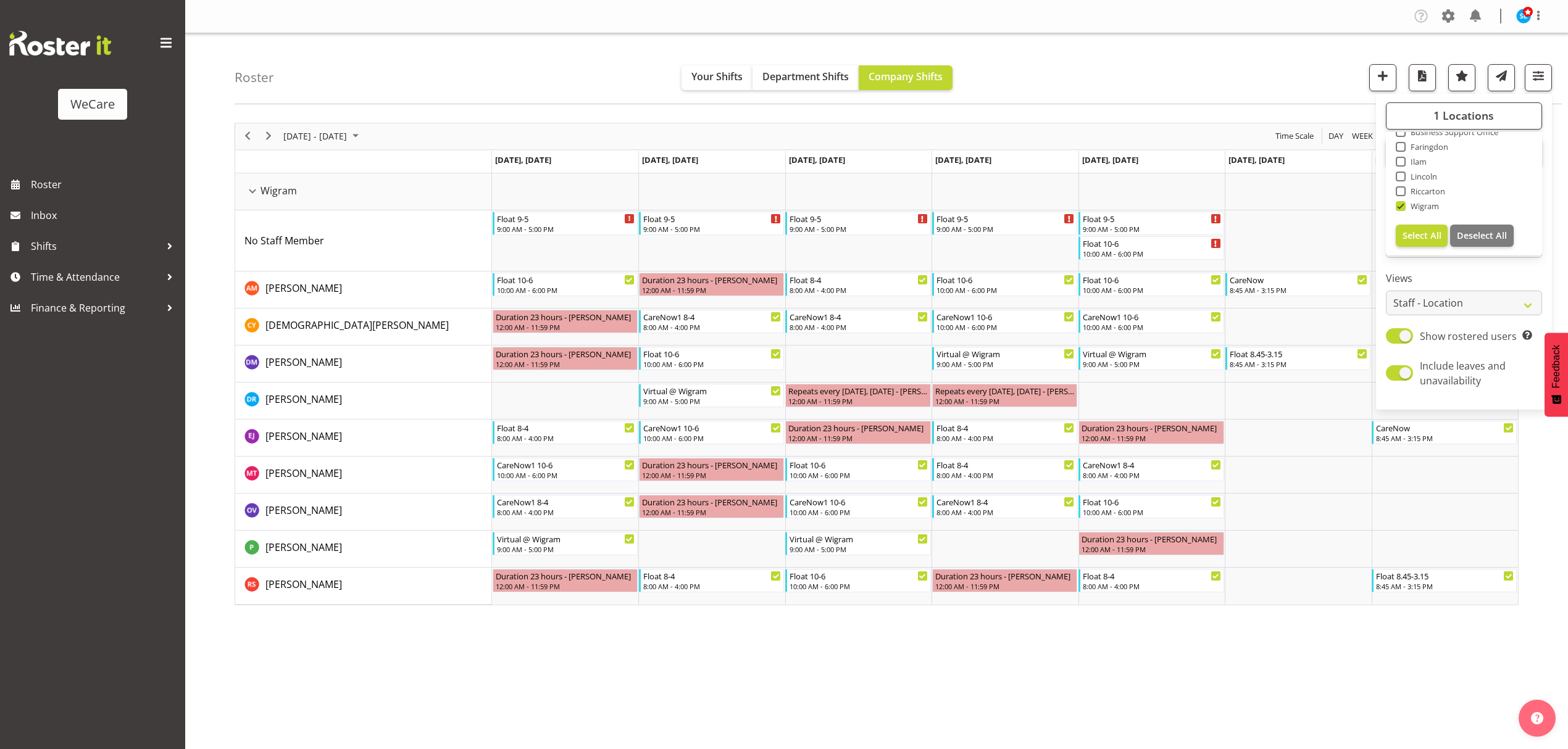
click at [1137, 72] on div "Roster Your Shifts Department Shifts Company Shifts 1 Locations Clear Business …" at bounding box center [898, 69] width 1327 height 71
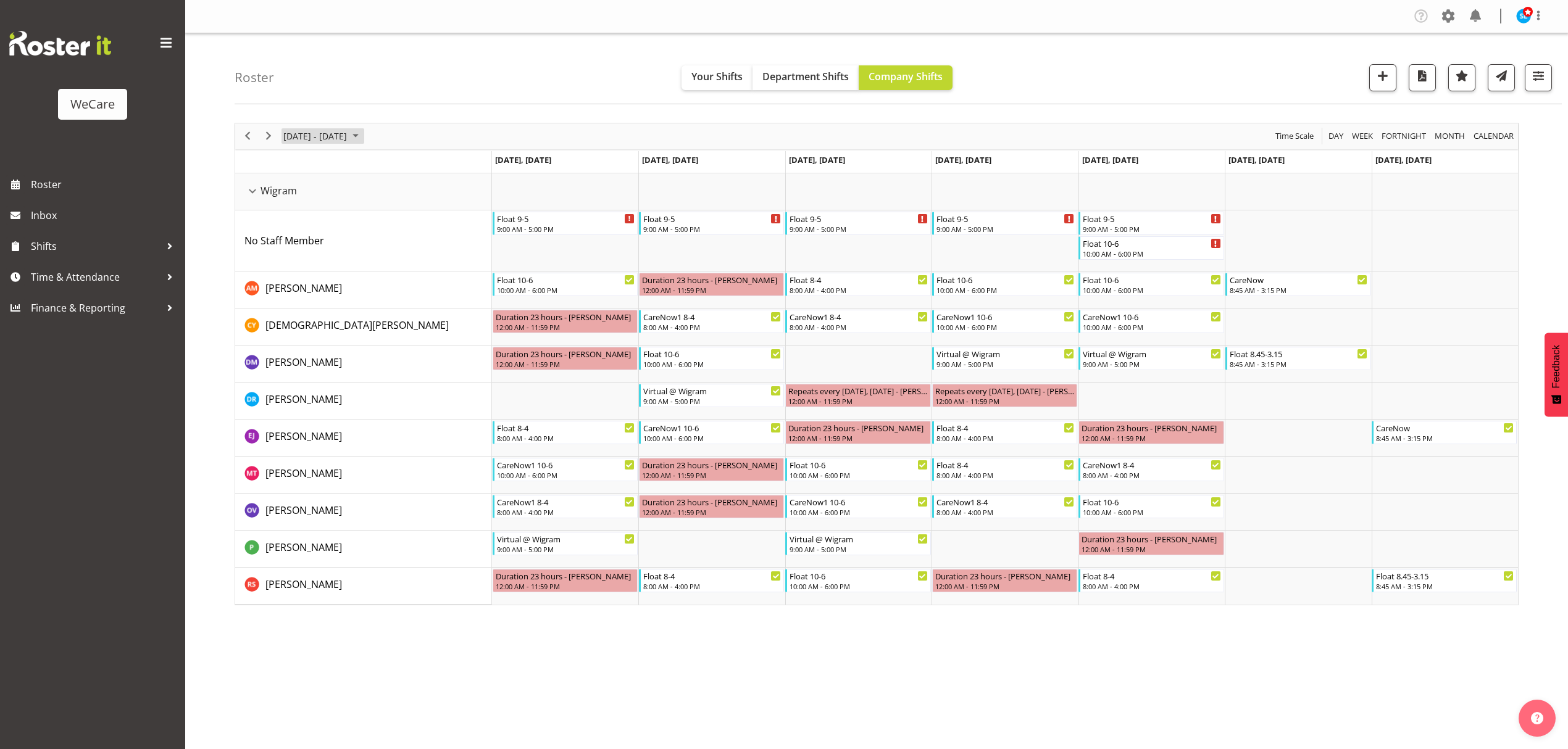
click at [331, 139] on span "November 17 - 23, 2025" at bounding box center [315, 136] width 66 height 16
click at [297, 294] on span "24" at bounding box center [296, 294] width 18 height 18
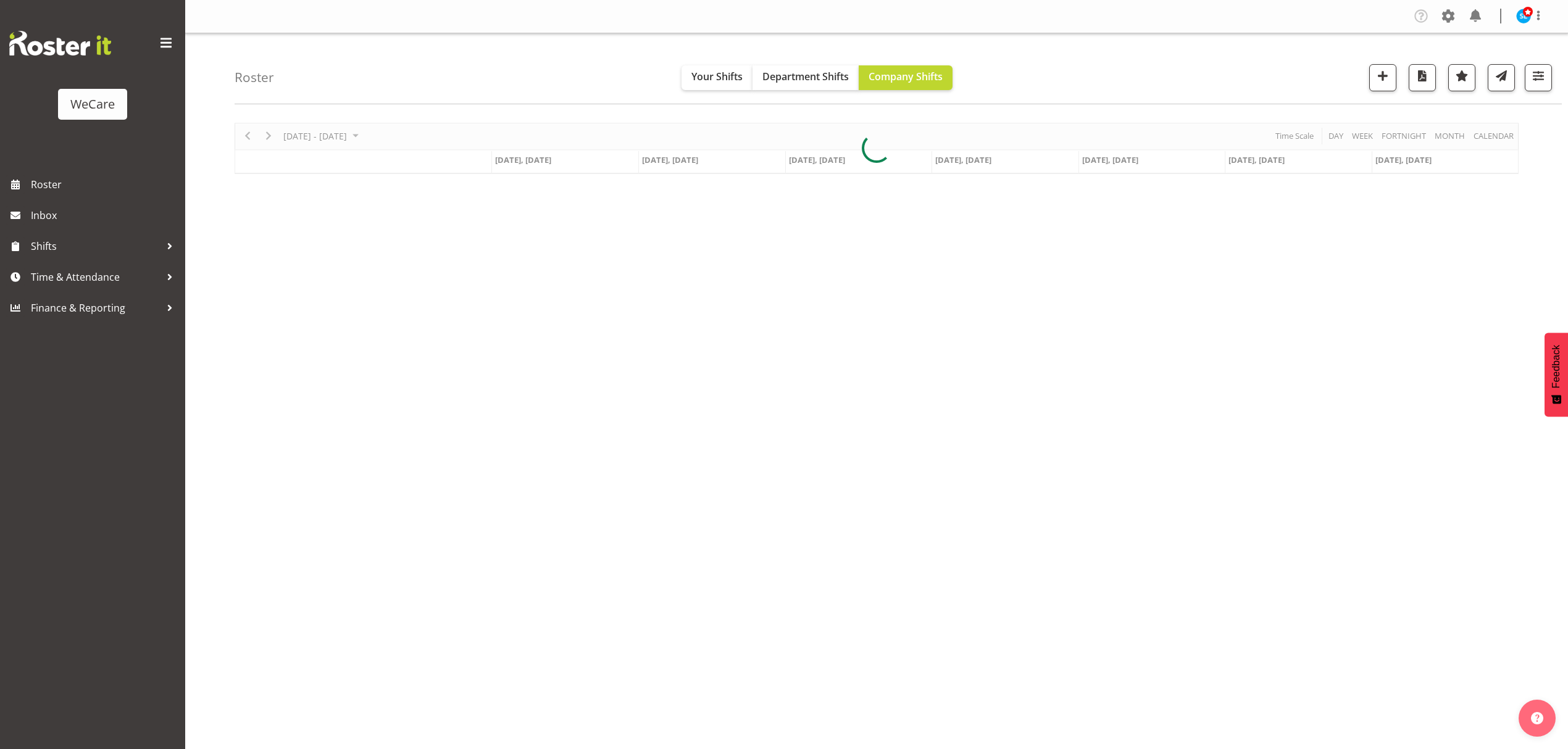
click at [438, 67] on div "Roster Your Shifts Department Shifts Company Shifts 1 Locations Clear Business …" at bounding box center [898, 69] width 1327 height 71
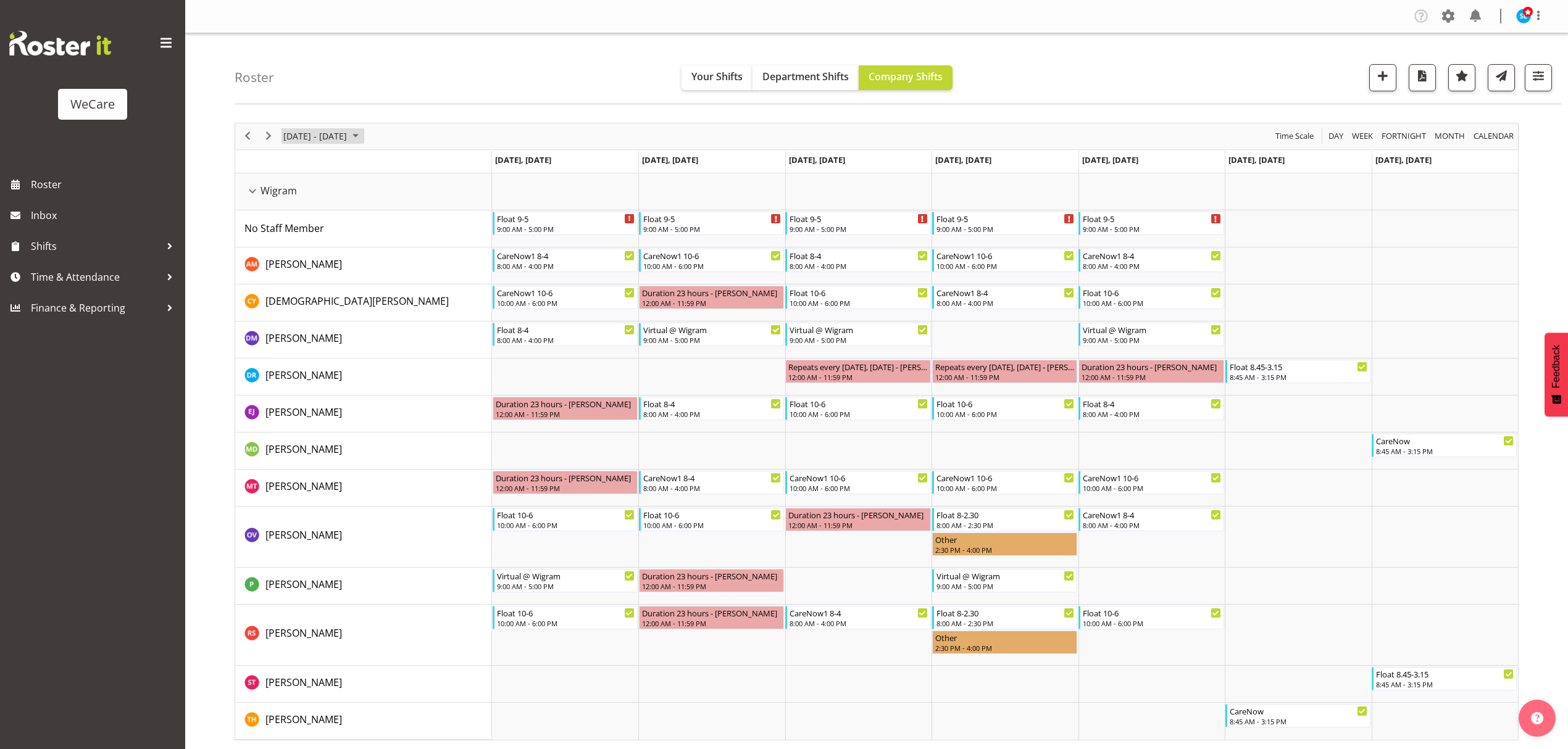
click at [348, 141] on span "November 24 - 30, 2025" at bounding box center [315, 136] width 66 height 16
click at [348, 143] on span "November 24 - 30, 2025" at bounding box center [315, 136] width 66 height 16
click at [474, 68] on div "Roster Your Shifts Department Shifts Company Shifts 1 Locations Clear Business …" at bounding box center [898, 69] width 1327 height 71
click at [1541, 83] on span "button" at bounding box center [1538, 76] width 16 height 16
click at [1492, 151] on span "3 Departments" at bounding box center [1463, 152] width 79 height 15
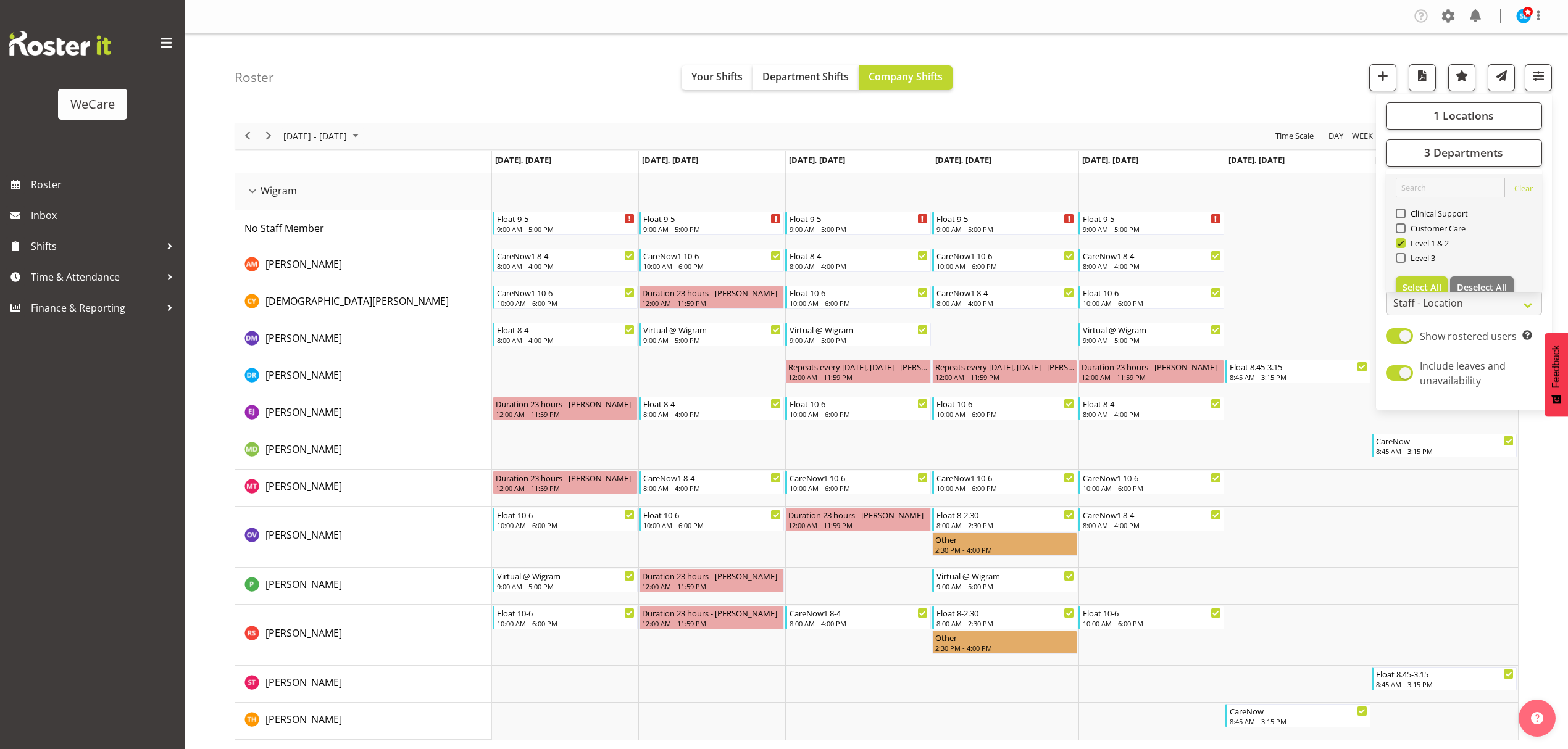
drag, startPoint x: 1400, startPoint y: 243, endPoint x: 1401, endPoint y: 236, distance: 7.1
click at [1400, 243] on span at bounding box center [1400, 243] width 10 height 10
click at [1400, 243] on input "Level 1 & 2" at bounding box center [1400, 243] width 8 height 8
checkbox input "false"
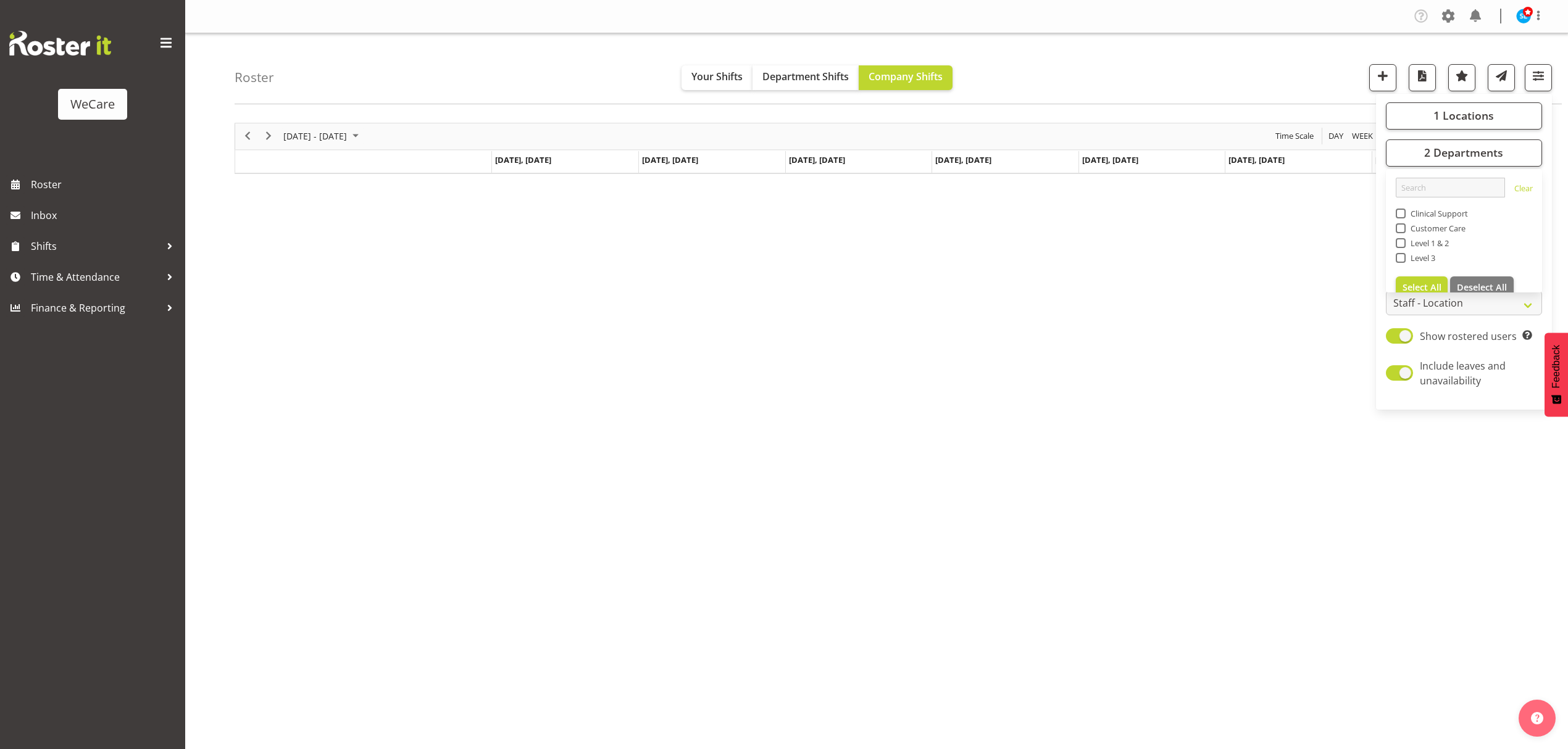
click at [1216, 72] on div "Roster Your Shifts Department Shifts Company Shifts 1 Locations Clear Business …" at bounding box center [898, 69] width 1327 height 71
